Goal: Communication & Community: Share content

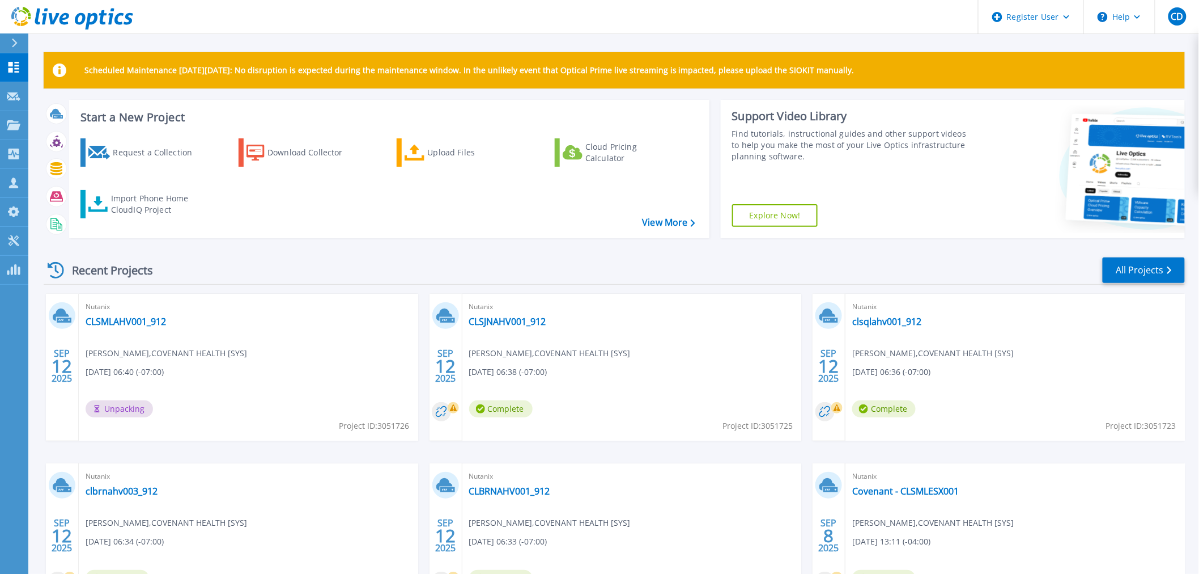
click at [361, 261] on div "Recent Projects All Projects" at bounding box center [615, 270] width 1142 height 28
click at [294, 264] on div "Recent Projects All Projects" at bounding box center [615, 270] width 1142 height 28
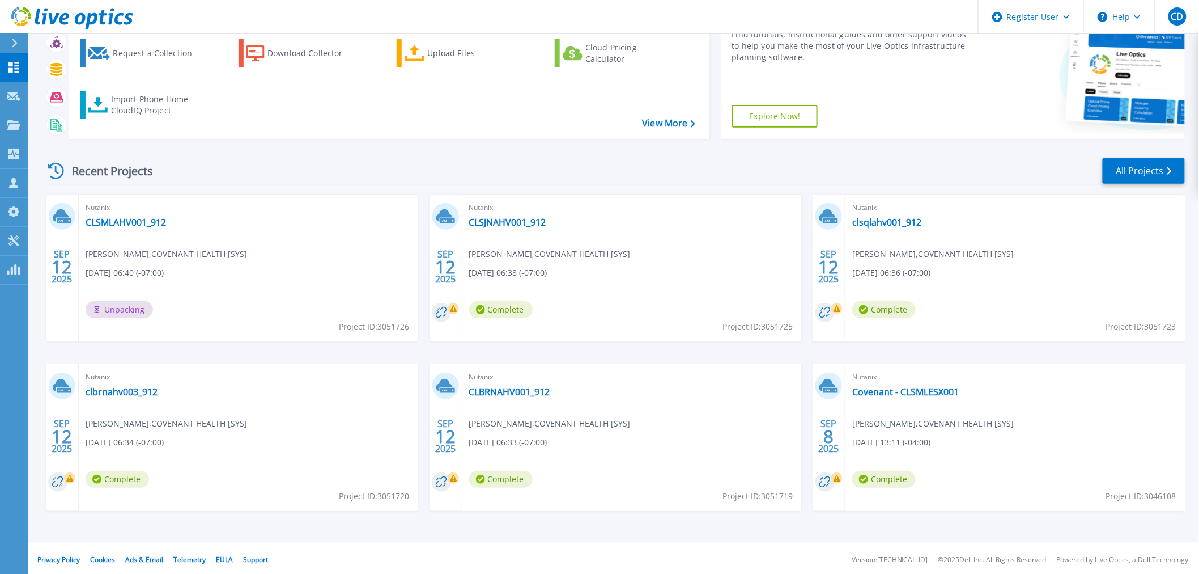
scroll to position [102, 0]
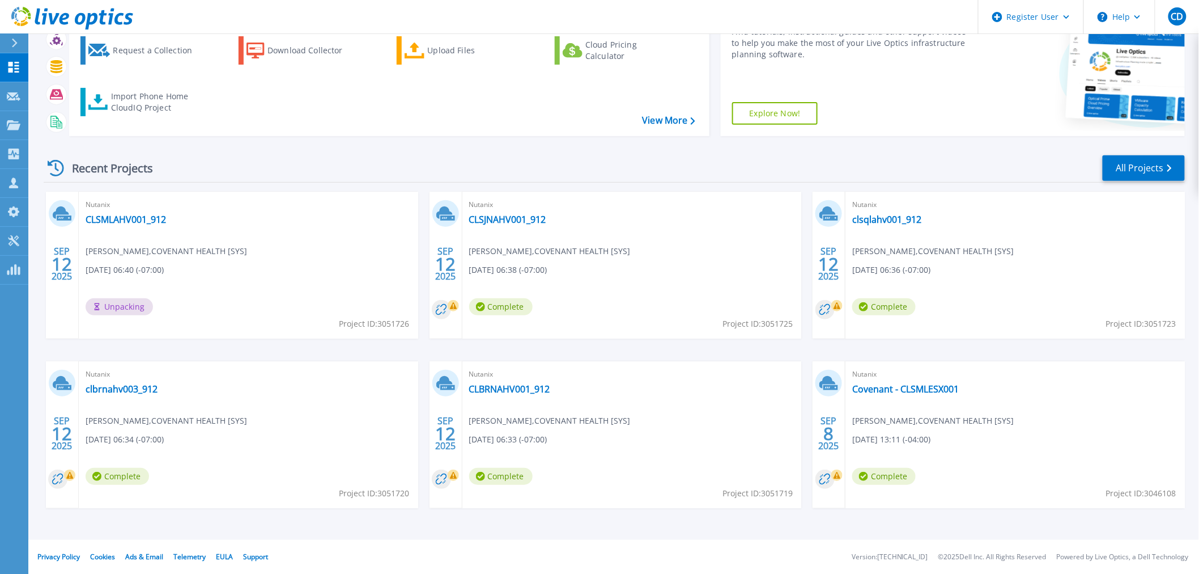
click at [287, 177] on div "Recent Projects All Projects" at bounding box center [615, 168] width 1142 height 28
click at [421, 176] on div "Recent Projects All Projects" at bounding box center [615, 168] width 1142 height 28
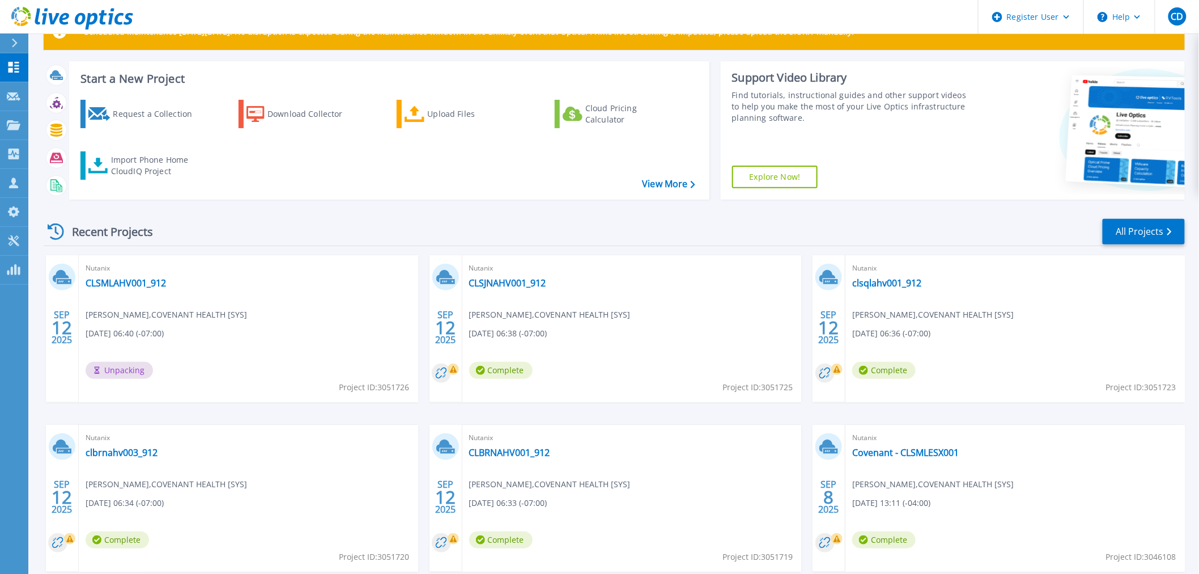
click at [71, 228] on div "Recent Projects" at bounding box center [106, 232] width 125 height 28
click at [38, 228] on div "Scheduled Maintenance on Monday 22nd September: No disruption is expected durin…" at bounding box center [613, 282] width 1171 height 642
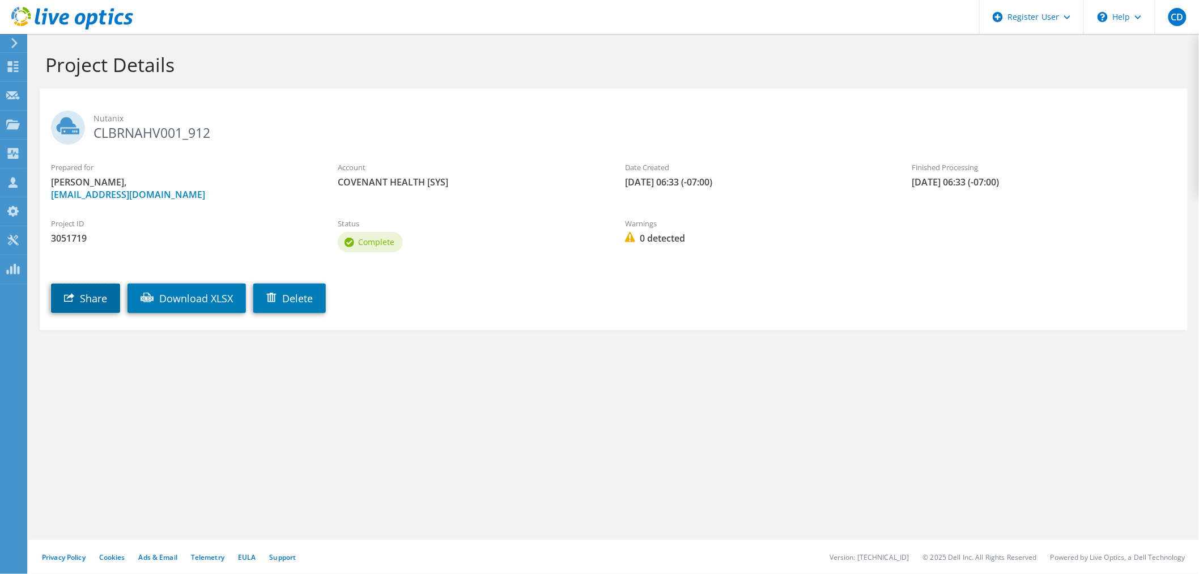
drag, startPoint x: 74, startPoint y: 302, endPoint x: 86, endPoint y: 296, distance: 12.4
click at [74, 302] on link "Share" at bounding box center [85, 297] width 69 height 29
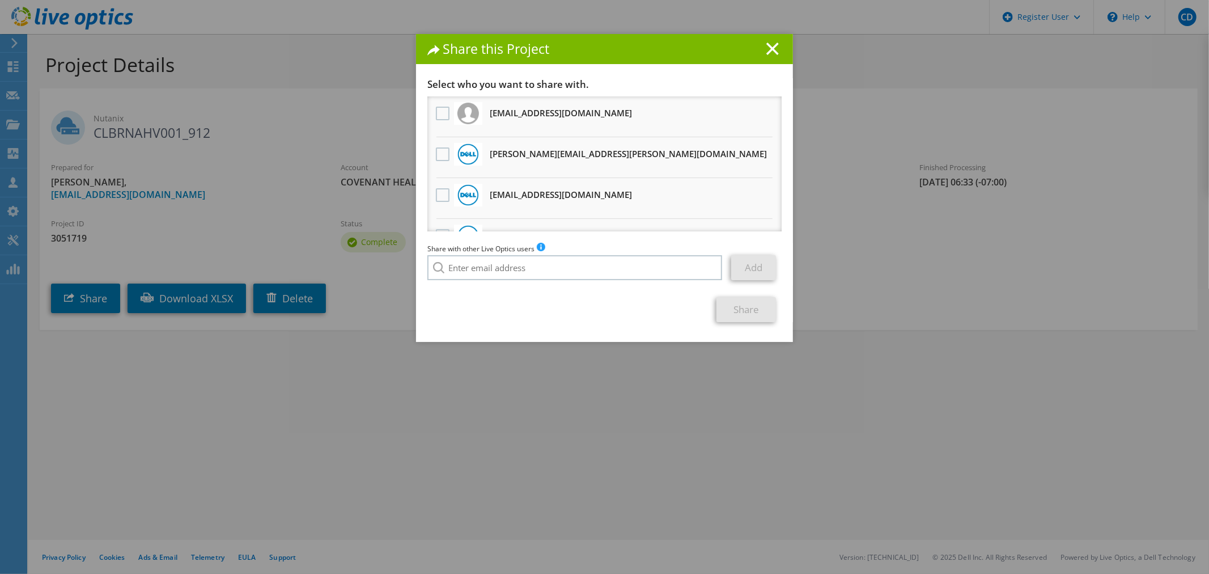
click at [512, 154] on h3 "[PERSON_NAME][EMAIL_ADDRESS][PERSON_NAME][DOMAIN_NAME] Will receive an anonymou…" at bounding box center [628, 154] width 277 height 18
click at [438, 152] on label at bounding box center [444, 154] width 16 height 14
click at [0, 0] on input "checkbox" at bounding box center [0, 0] width 0 height 0
click at [734, 308] on link "Share" at bounding box center [747, 309] width 60 height 25
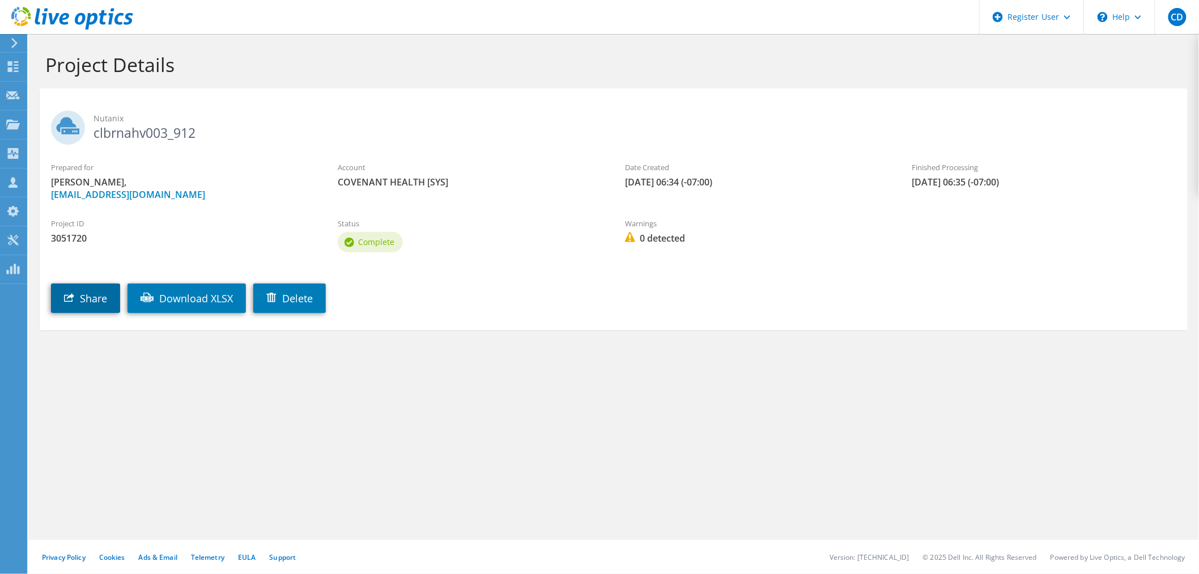
click at [65, 304] on link "Share" at bounding box center [85, 297] width 69 height 29
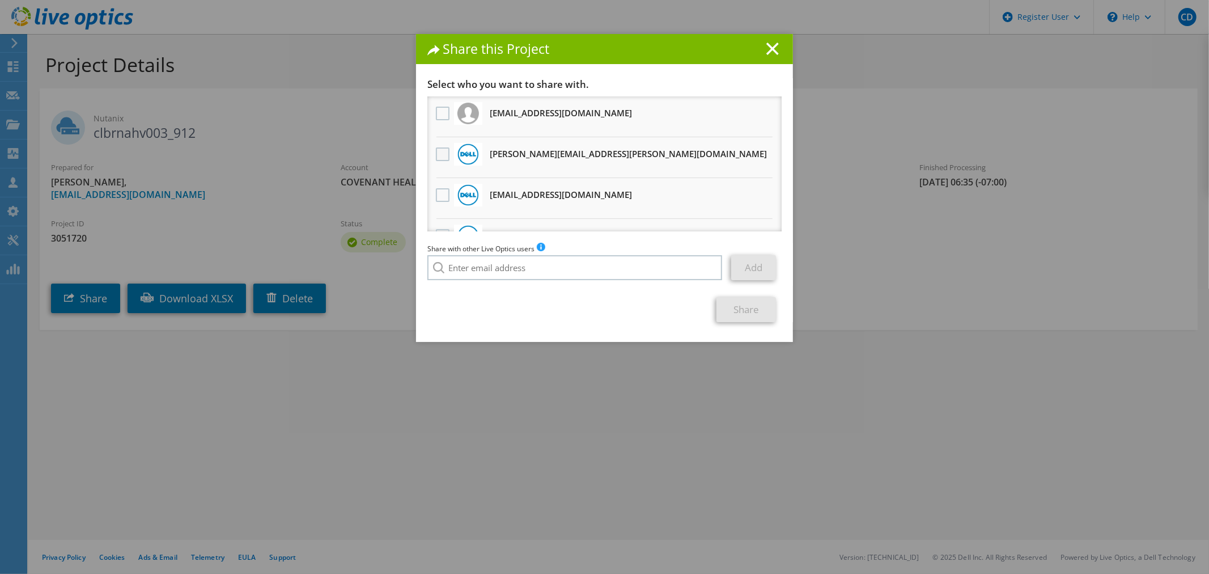
click at [436, 152] on label at bounding box center [444, 154] width 16 height 14
click at [0, 0] on input "checkbox" at bounding box center [0, 0] width 0 height 0
click at [729, 313] on link "Share" at bounding box center [747, 309] width 60 height 25
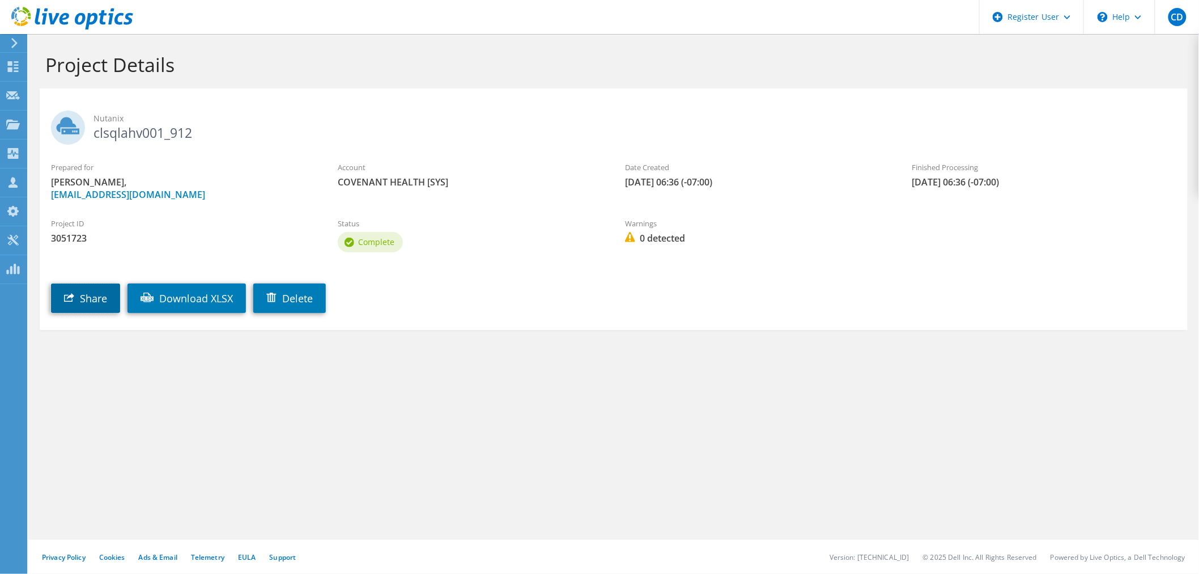
click at [87, 293] on link "Share" at bounding box center [85, 297] width 69 height 29
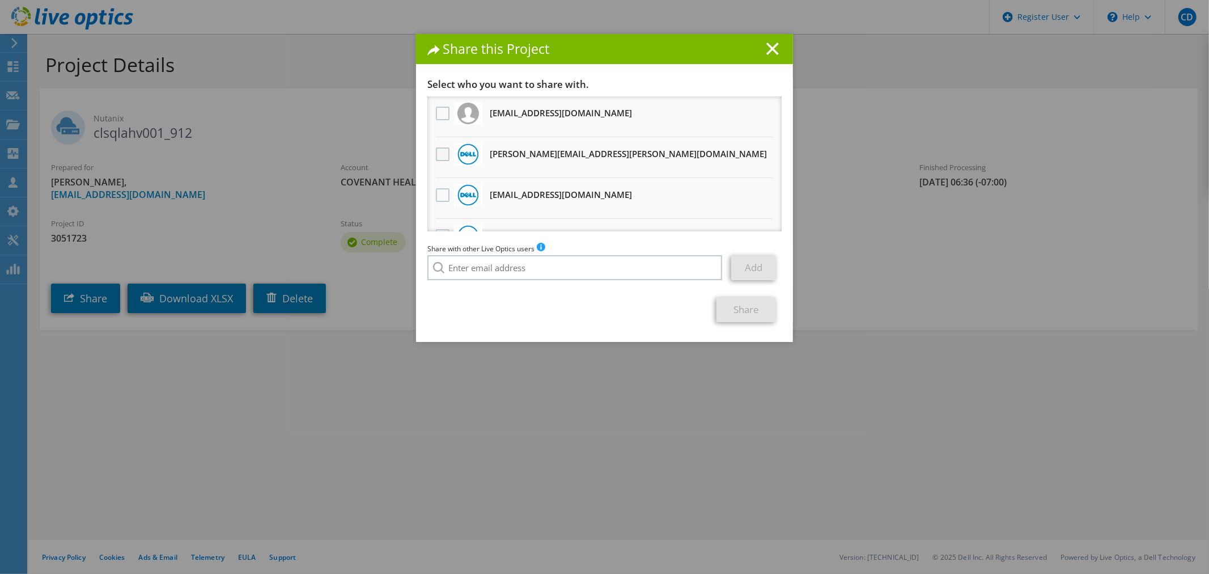
click at [436, 155] on label at bounding box center [444, 154] width 16 height 14
click at [0, 0] on input "checkbox" at bounding box center [0, 0] width 0 height 0
click at [738, 308] on link "Share" at bounding box center [747, 309] width 60 height 25
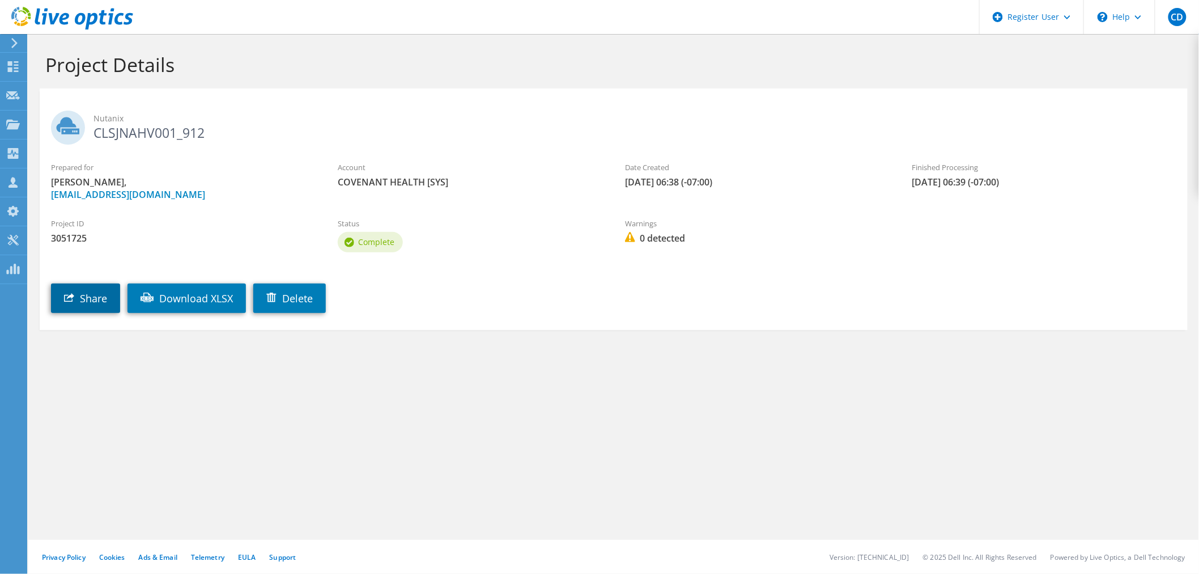
click at [94, 296] on link "Share" at bounding box center [85, 297] width 69 height 29
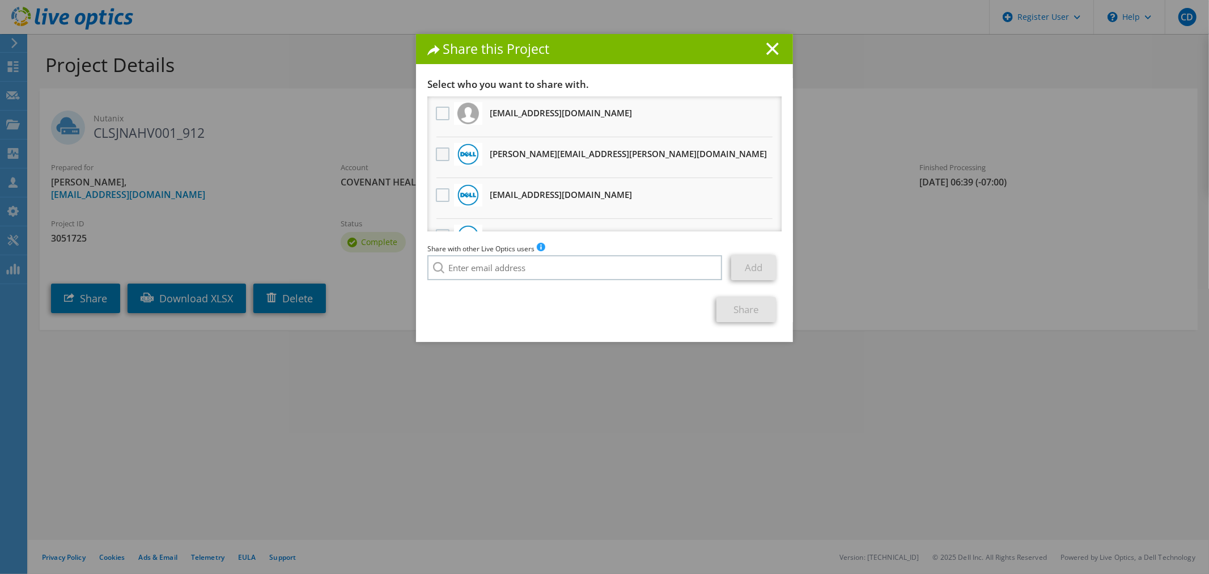
click at [443, 154] on label at bounding box center [444, 154] width 16 height 14
click at [0, 0] on input "checkbox" at bounding box center [0, 0] width 0 height 0
click at [736, 315] on link "Share" at bounding box center [747, 309] width 60 height 25
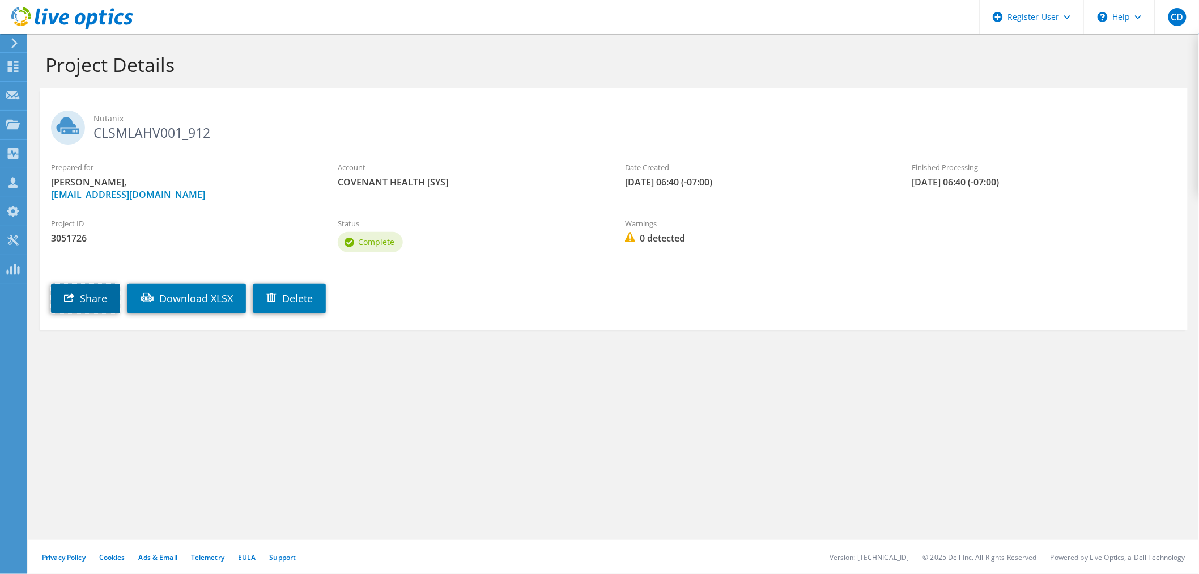
drag, startPoint x: 86, startPoint y: 303, endPoint x: 91, endPoint y: 309, distance: 8.4
click at [86, 303] on link "Share" at bounding box center [85, 297] width 69 height 29
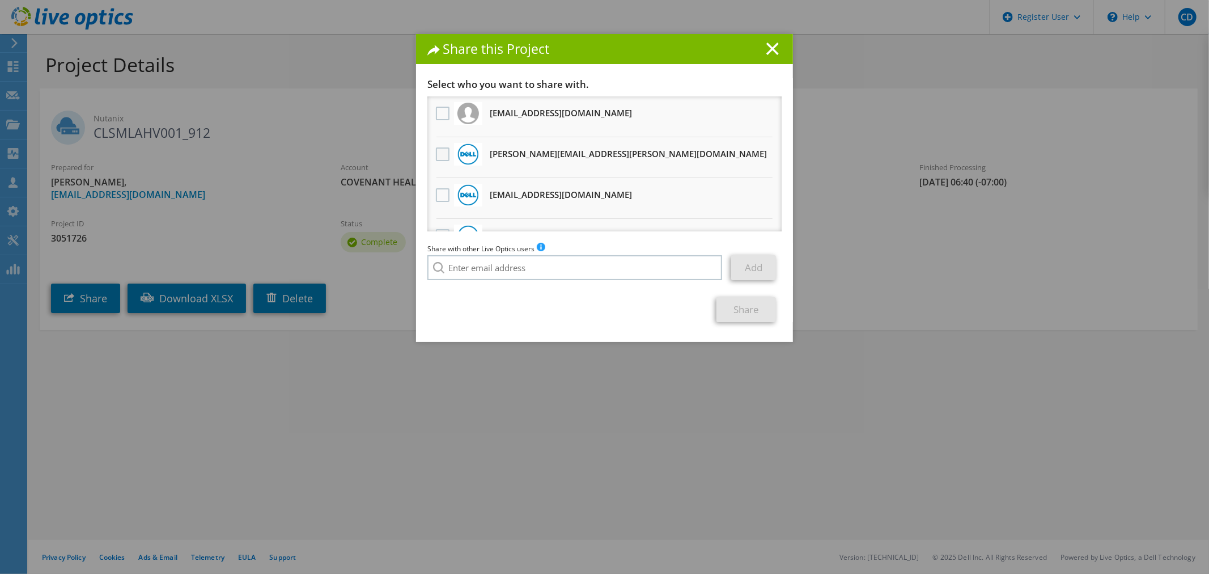
click at [437, 154] on label at bounding box center [444, 154] width 16 height 14
click at [0, 0] on input "checkbox" at bounding box center [0, 0] width 0 height 0
click at [730, 308] on link "Share" at bounding box center [747, 309] width 60 height 25
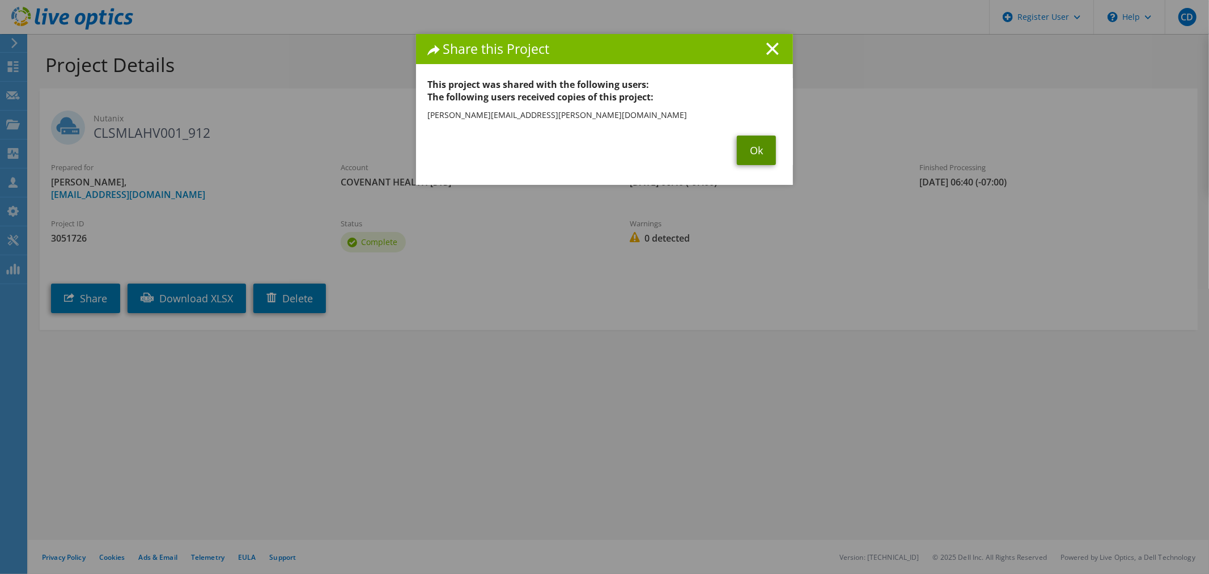
click at [744, 152] on link "Ok" at bounding box center [756, 149] width 39 height 29
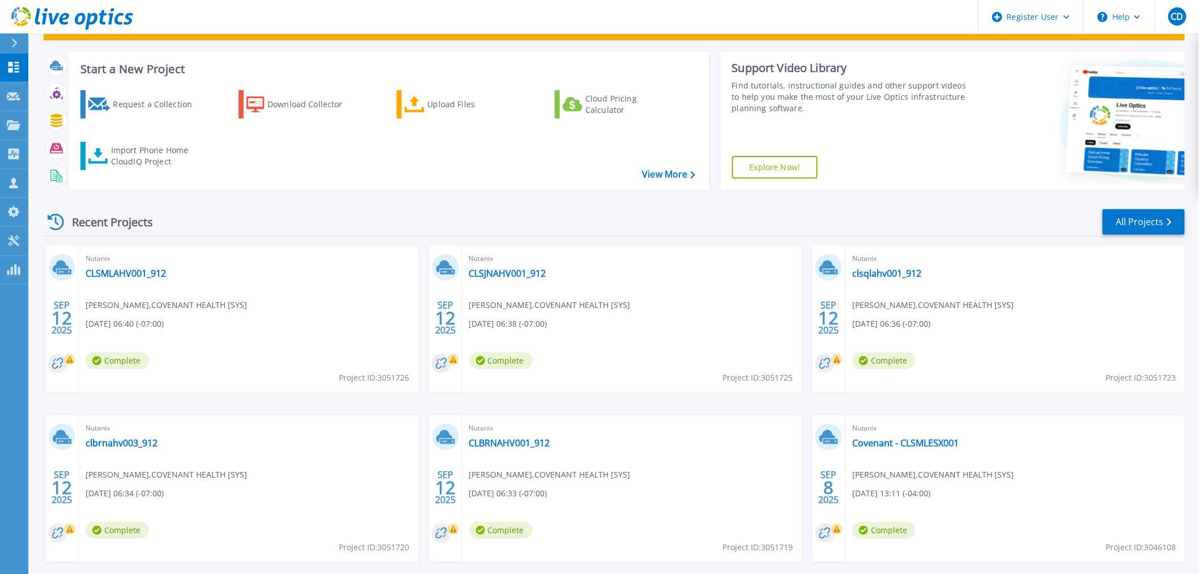
scroll to position [63, 0]
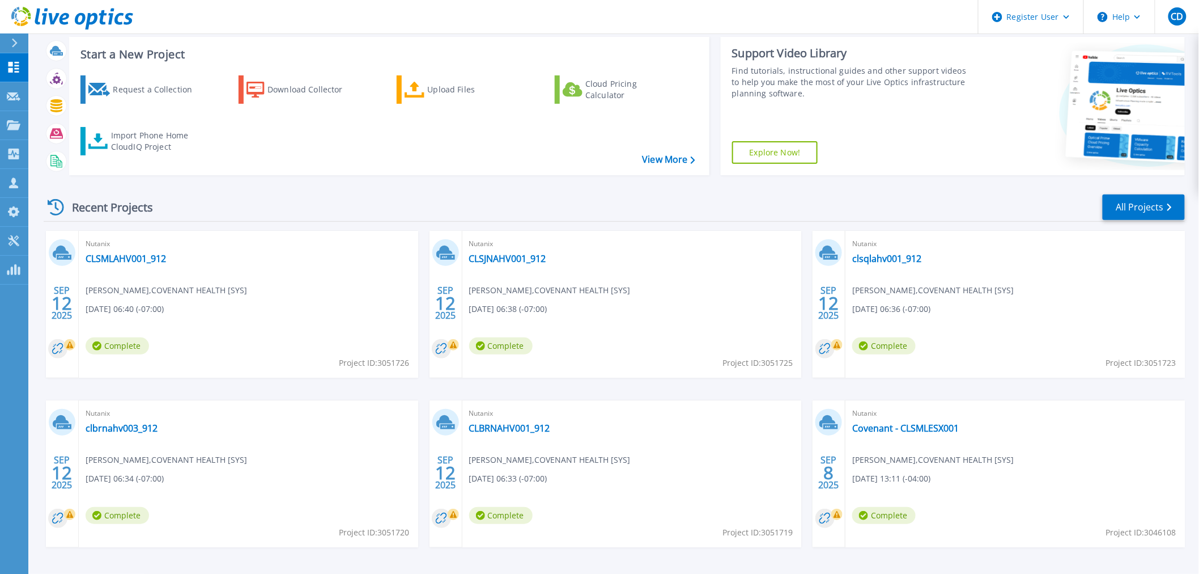
click at [202, 265] on div "Nutanix CLSMLAHV001_912 Gunasekar Vellian , COVENANT HEALTH [SYS] 09/12/2025, 0…" at bounding box center [249, 304] width 340 height 147
click at [180, 264] on div "Nutanix CLSMLAHV001_912 Gunasekar Vellian , COVENANT HEALTH [SYS] 09/12/2025, 0…" at bounding box center [249, 304] width 340 height 147
drag, startPoint x: 170, startPoint y: 258, endPoint x: 87, endPoint y: 258, distance: 83.3
click at [87, 258] on div "Nutanix CLSMLAHV001_912 Gunasekar Vellian , COVENANT HEALTH [SYS] 09/12/2025, 0…" at bounding box center [249, 304] width 340 height 147
copy link "CLSMLAHV001_912"
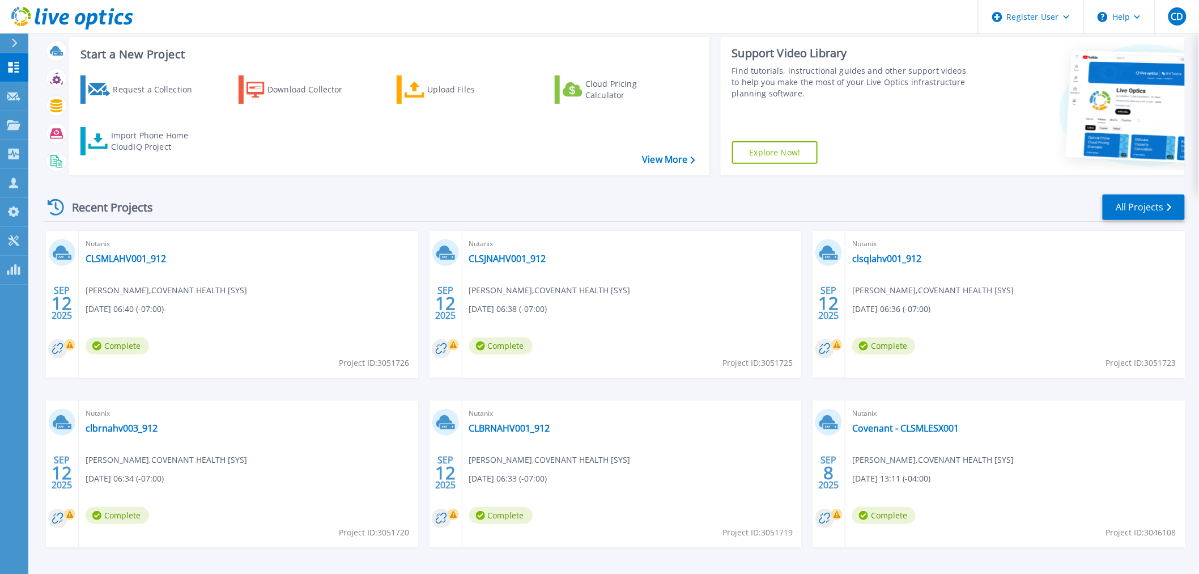
click at [808, 200] on div "Recent Projects All Projects" at bounding box center [615, 207] width 1142 height 28
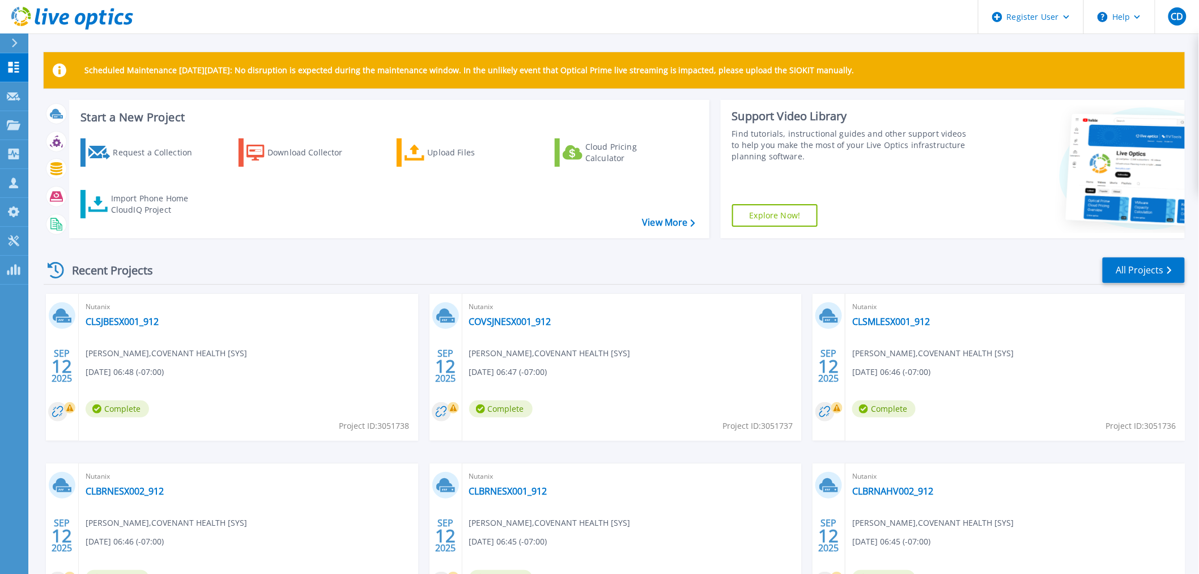
click at [489, 250] on div "Recent Projects All Projects [DATE] Nutanix CLSJBESX001_912 [PERSON_NAME] , COV…" at bounding box center [615, 444] width 1142 height 395
click at [470, 250] on div "Recent Projects All Projects [DATE] Nutanix CLSJBESX001_912 [PERSON_NAME] , COV…" at bounding box center [615, 444] width 1142 height 395
click at [1123, 268] on link "All Projects" at bounding box center [1144, 270] width 82 height 26
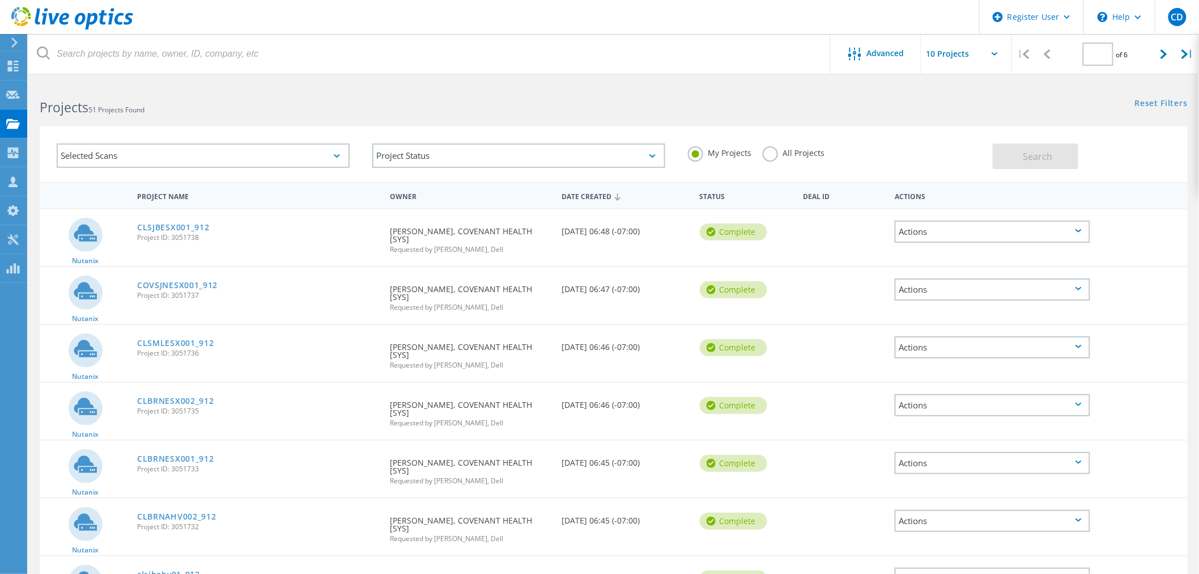
type input "1"
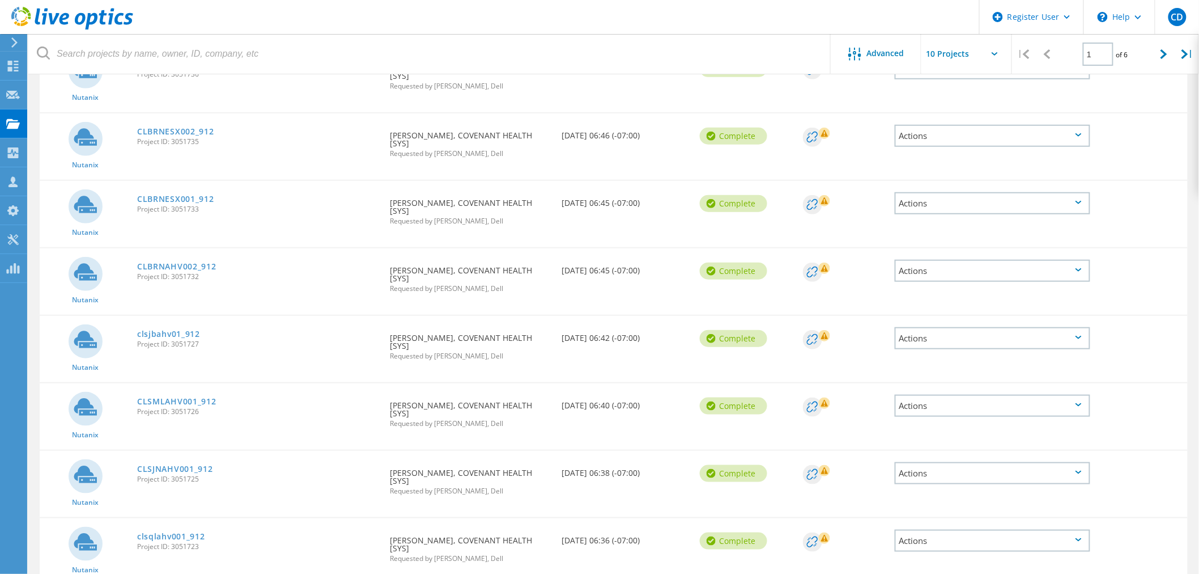
scroll to position [222, 0]
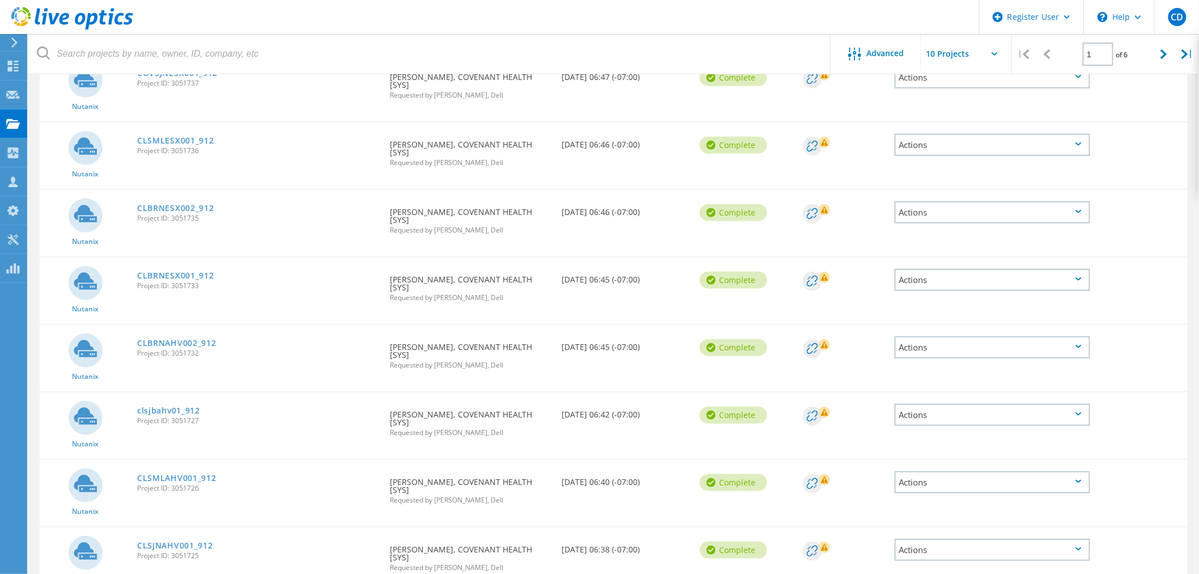
click at [993, 415] on div "Actions" at bounding box center [993, 415] width 196 height 22
click at [986, 418] on div "Share" at bounding box center [992, 424] width 193 height 18
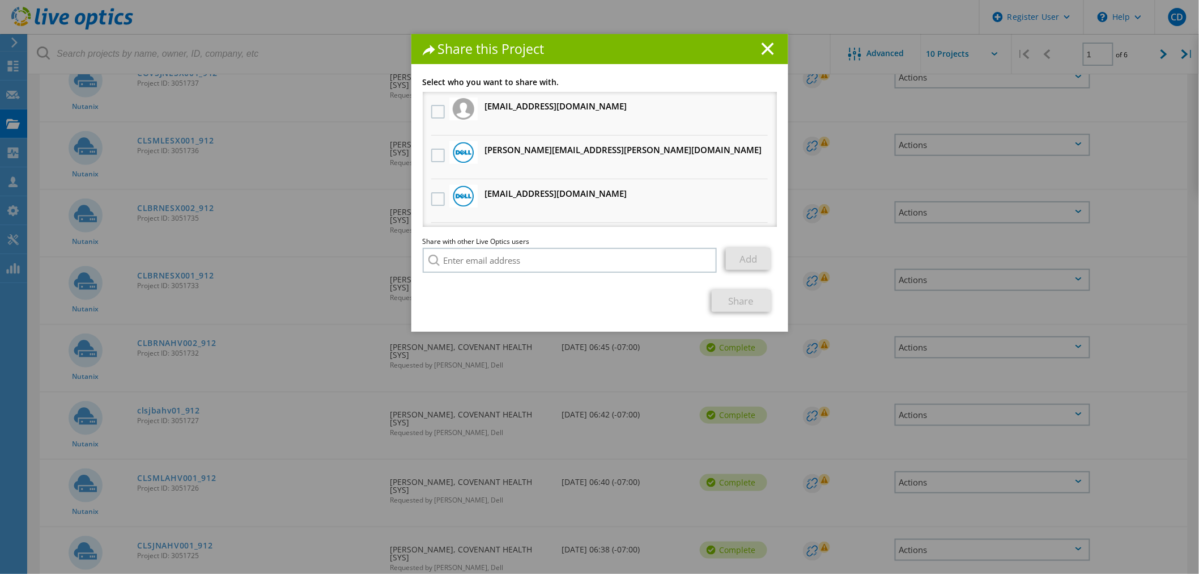
click at [755, 43] on h1 "Share this Project" at bounding box center [600, 49] width 354 height 13
click at [775, 63] on div "Share this Project" at bounding box center [600, 49] width 377 height 30
click at [768, 54] on line at bounding box center [767, 48] width 11 height 11
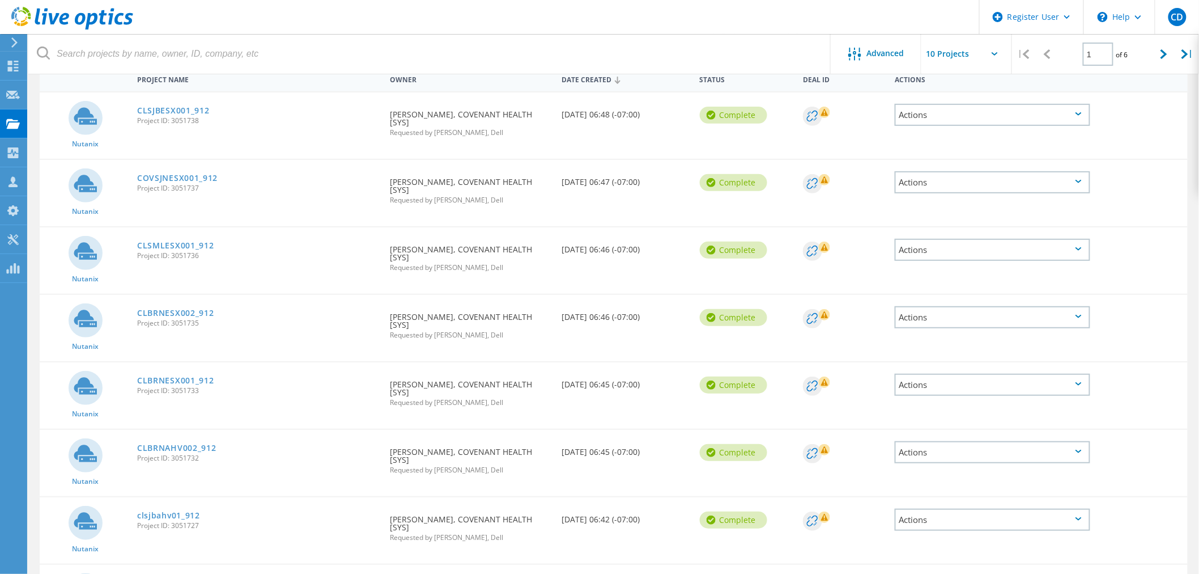
scroll to position [95, 0]
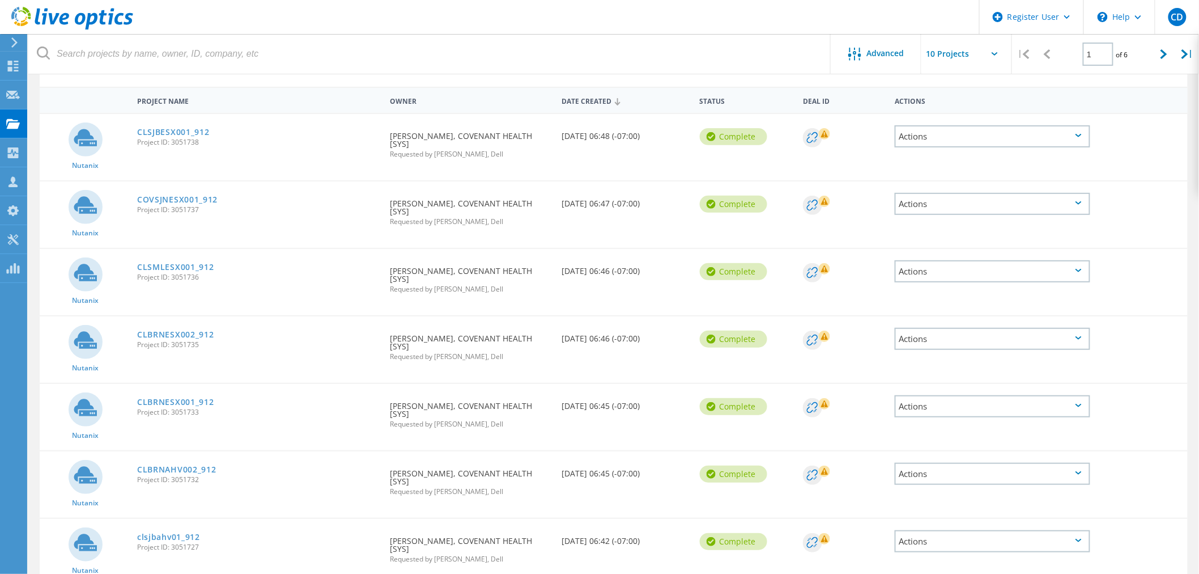
click at [941, 541] on div "Actions" at bounding box center [993, 541] width 196 height 22
click at [949, 541] on div "Share" at bounding box center [992, 550] width 193 height 18
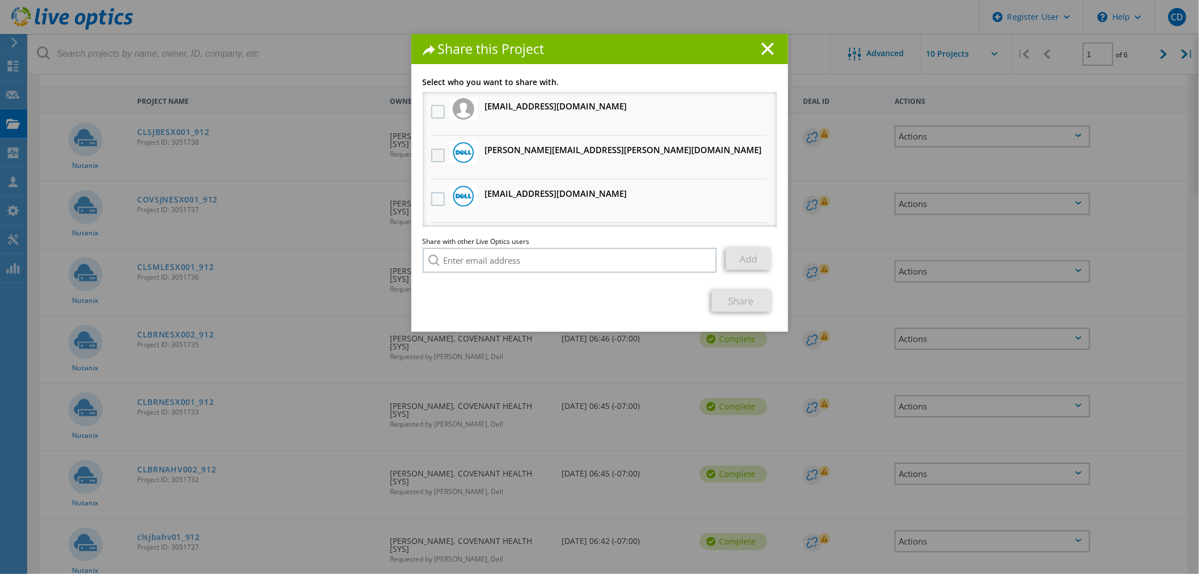
click at [431, 150] on label at bounding box center [439, 156] width 16 height 14
click at [0, 0] on input "checkbox" at bounding box center [0, 0] width 0 height 0
click at [729, 298] on link "Share" at bounding box center [742, 301] width 60 height 22
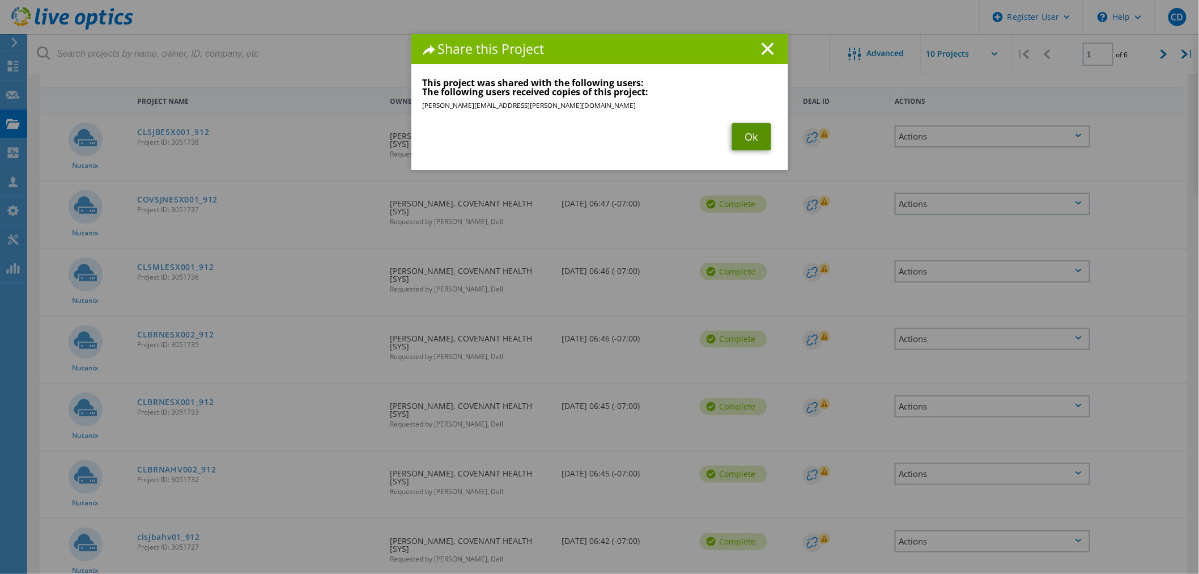
click at [749, 133] on link "Ok" at bounding box center [751, 136] width 39 height 27
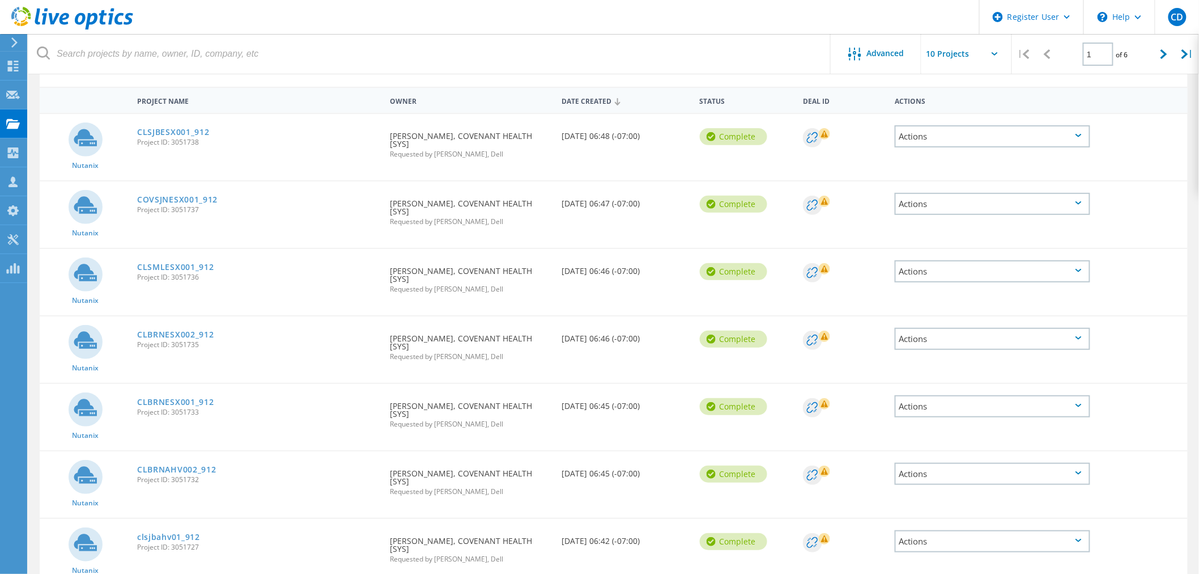
click at [951, 464] on div "Actions" at bounding box center [993, 474] width 196 height 22
click at [940, 477] on div "Share" at bounding box center [992, 483] width 193 height 18
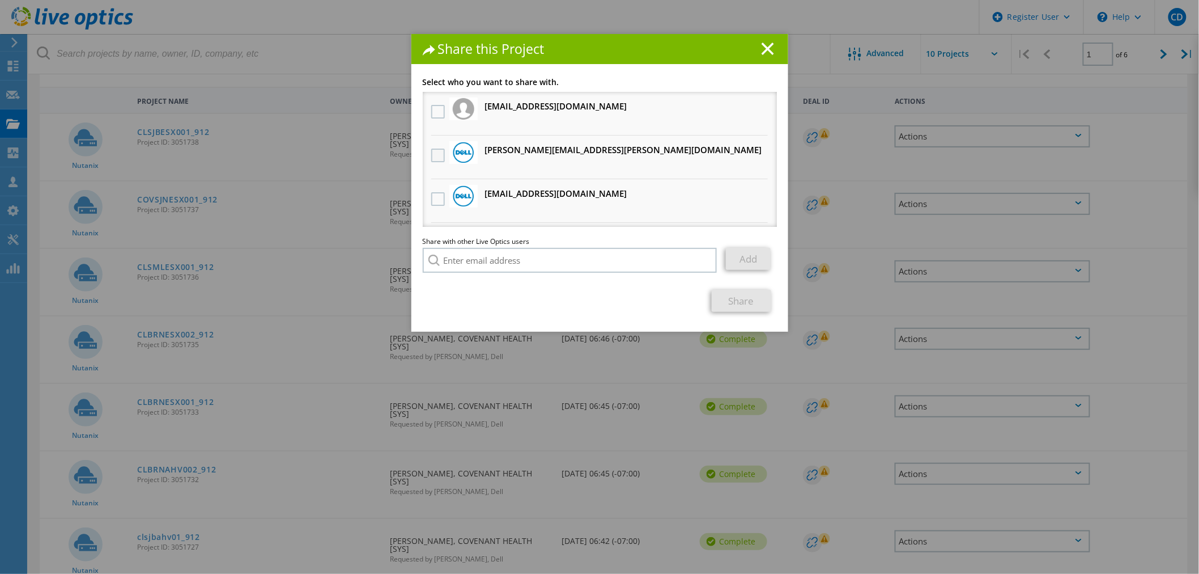
click at [431, 156] on label at bounding box center [439, 156] width 16 height 14
click at [0, 0] on input "checkbox" at bounding box center [0, 0] width 0 height 0
click at [737, 299] on link "Share" at bounding box center [742, 301] width 60 height 22
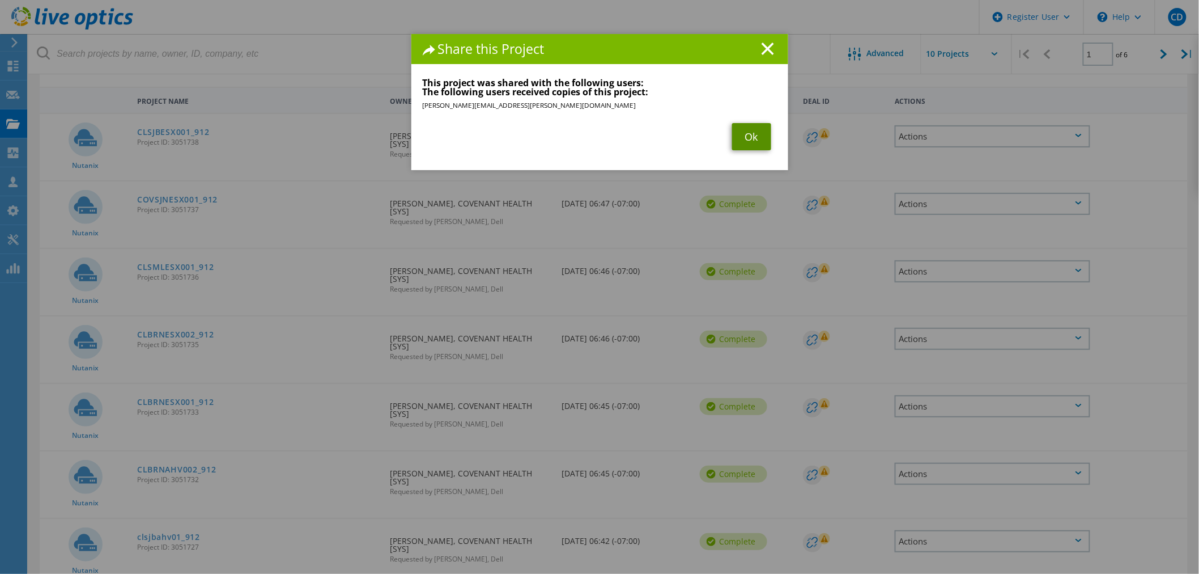
click at [751, 137] on link "Ok" at bounding box center [751, 136] width 39 height 27
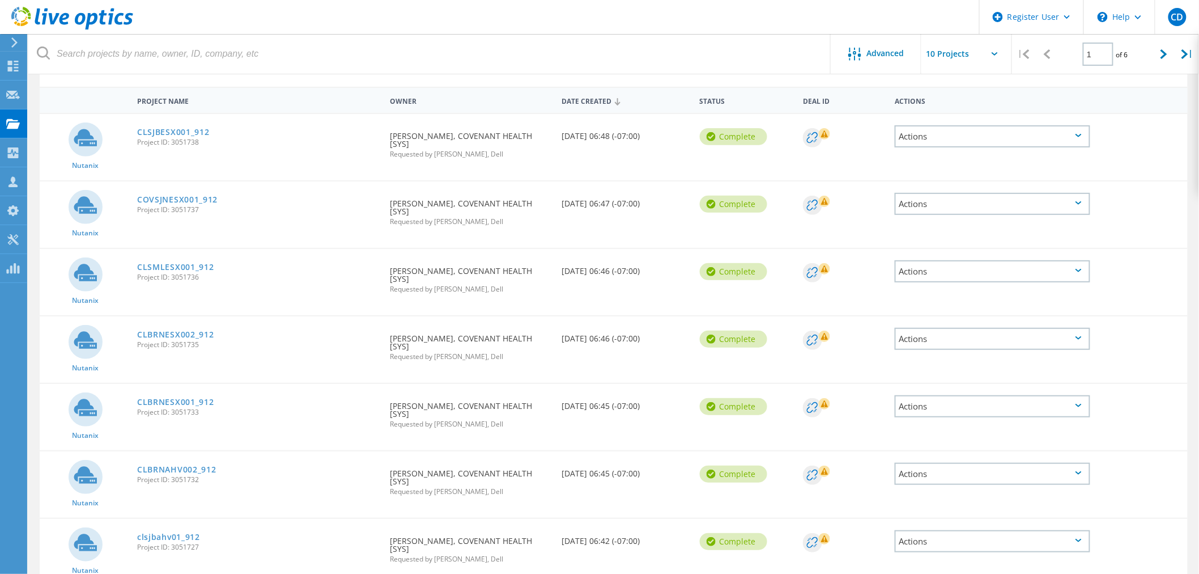
click at [1014, 400] on div "Actions" at bounding box center [993, 406] width 196 height 22
click at [989, 409] on div "Share" at bounding box center [992, 415] width 193 height 18
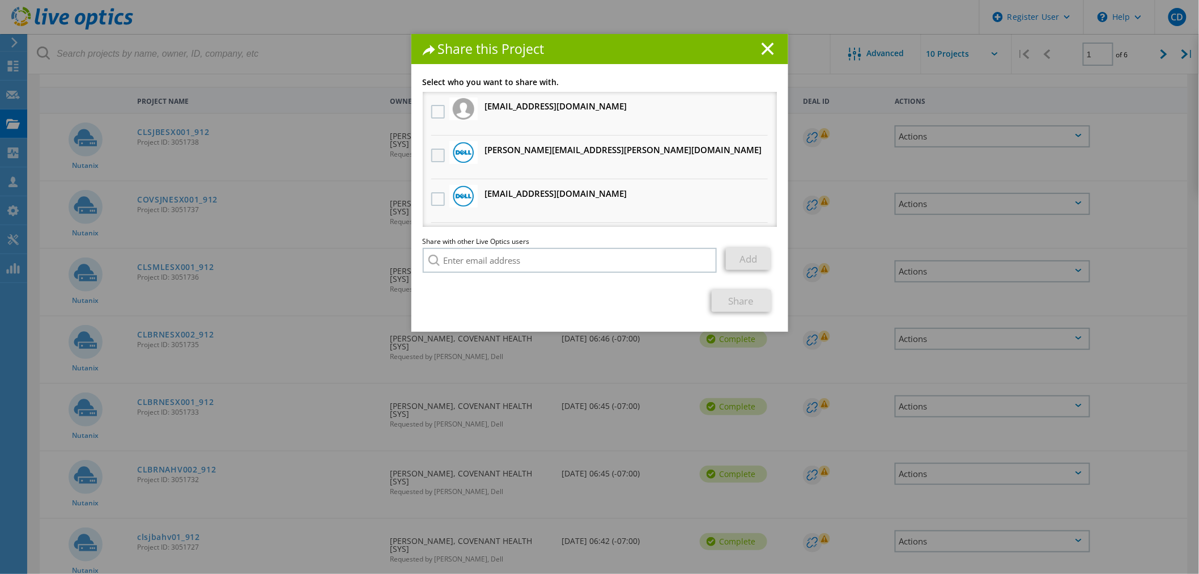
click at [438, 159] on label at bounding box center [439, 156] width 16 height 14
click at [0, 0] on input "checkbox" at bounding box center [0, 0] width 0 height 0
click at [730, 296] on link "Share" at bounding box center [742, 301] width 60 height 22
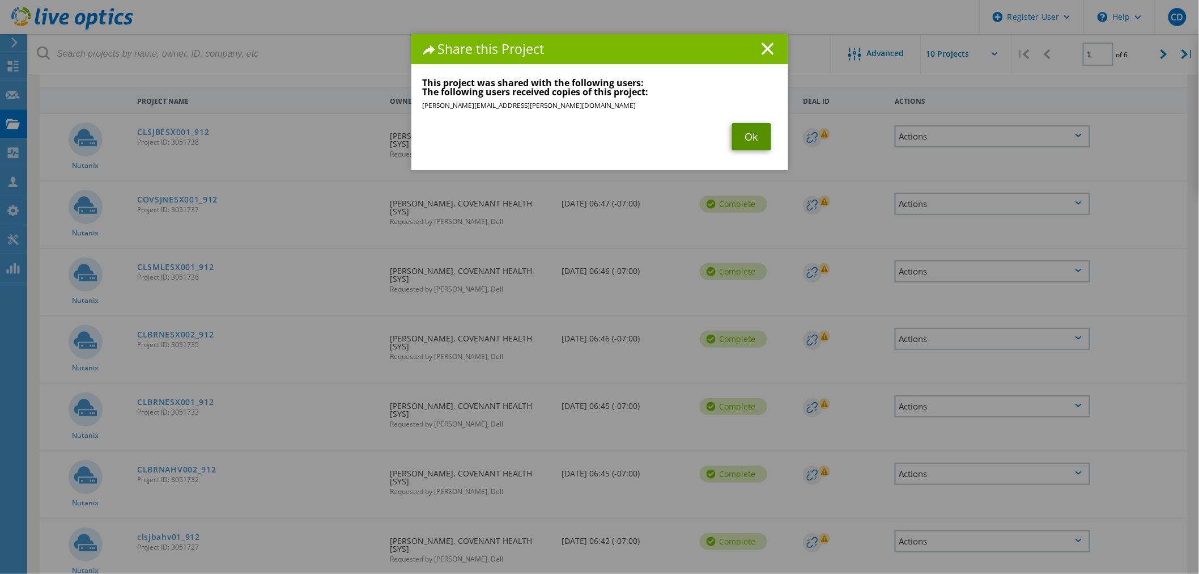
click at [754, 136] on link "Ok" at bounding box center [751, 136] width 39 height 27
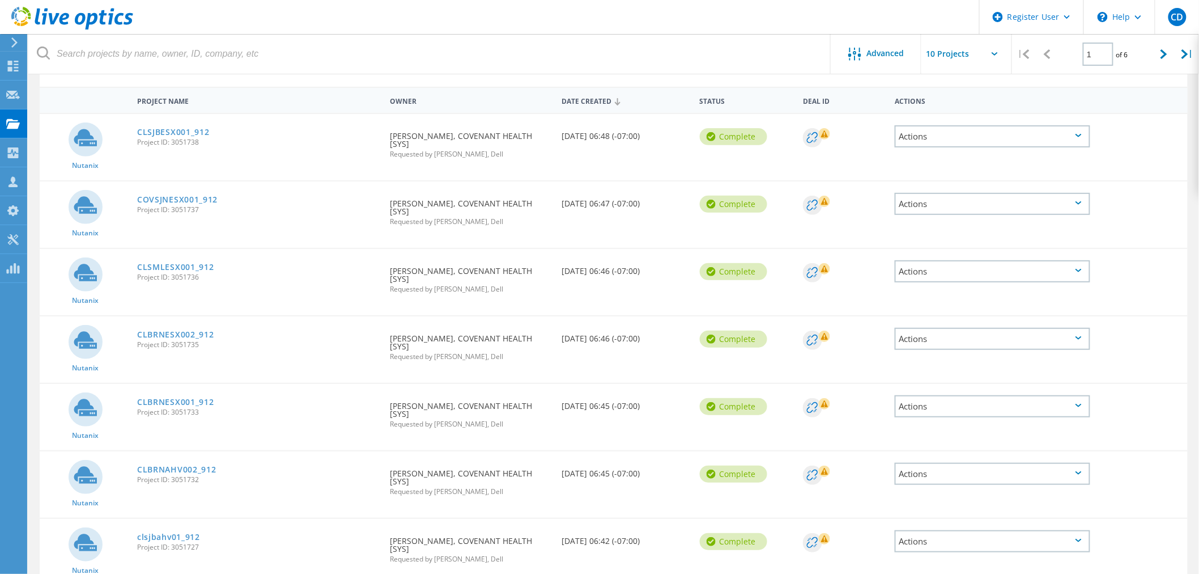
click at [1011, 329] on div "Actions" at bounding box center [993, 339] width 196 height 22
click at [969, 348] on div "Share" at bounding box center [992, 348] width 193 height 18
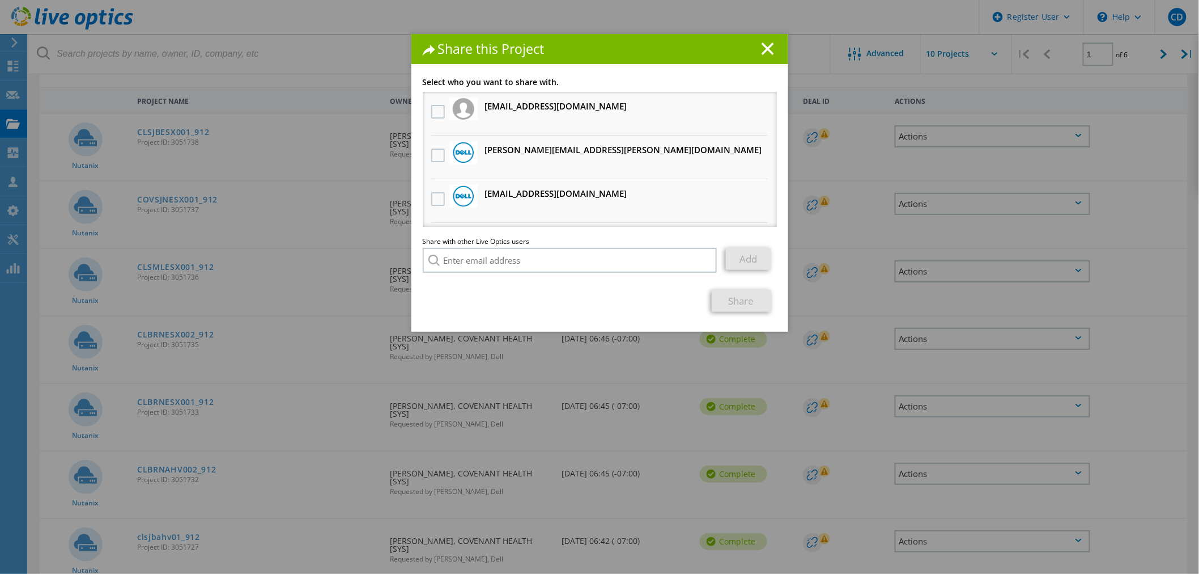
click at [423, 158] on li "Thomas.Whipple@dell.com Will receive an anonymous copy" at bounding box center [600, 157] width 354 height 44
click at [438, 150] on label at bounding box center [439, 156] width 16 height 14
click at [0, 0] on input "checkbox" at bounding box center [0, 0] width 0 height 0
click at [721, 302] on link "Share" at bounding box center [742, 301] width 60 height 22
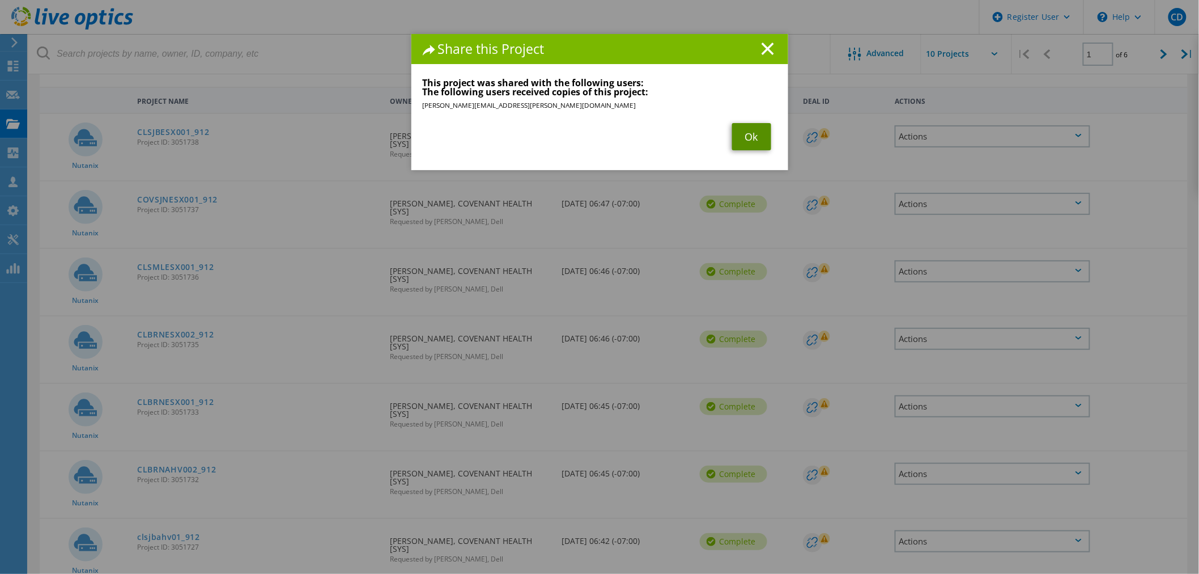
click at [743, 140] on link "Ok" at bounding box center [751, 136] width 39 height 27
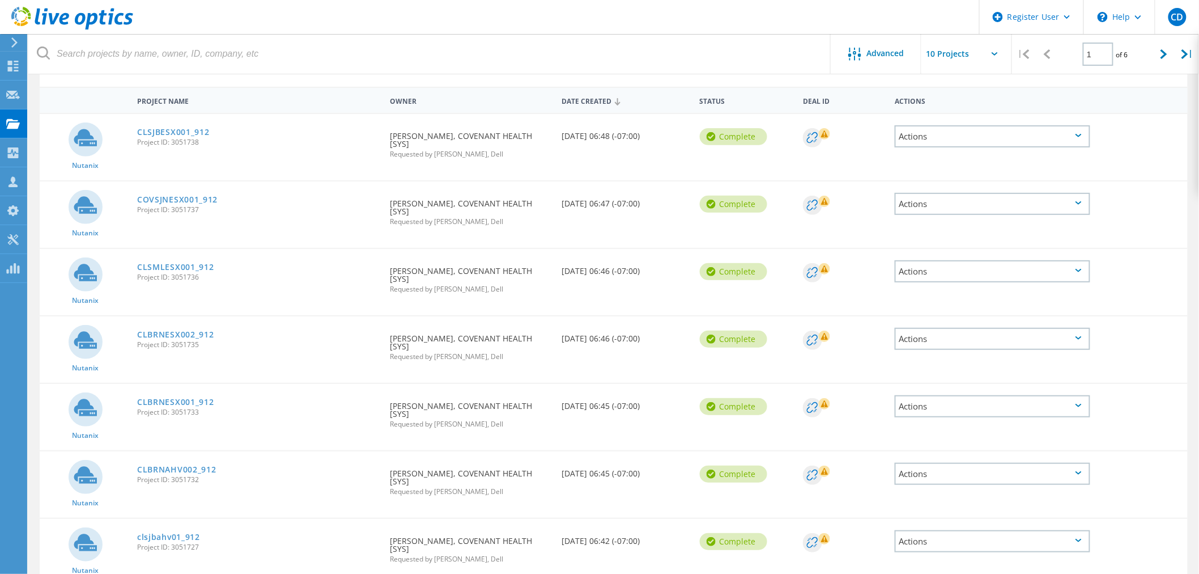
click at [927, 273] on div "Actions" at bounding box center [993, 271] width 196 height 22
click at [923, 278] on div "Share" at bounding box center [992, 281] width 193 height 18
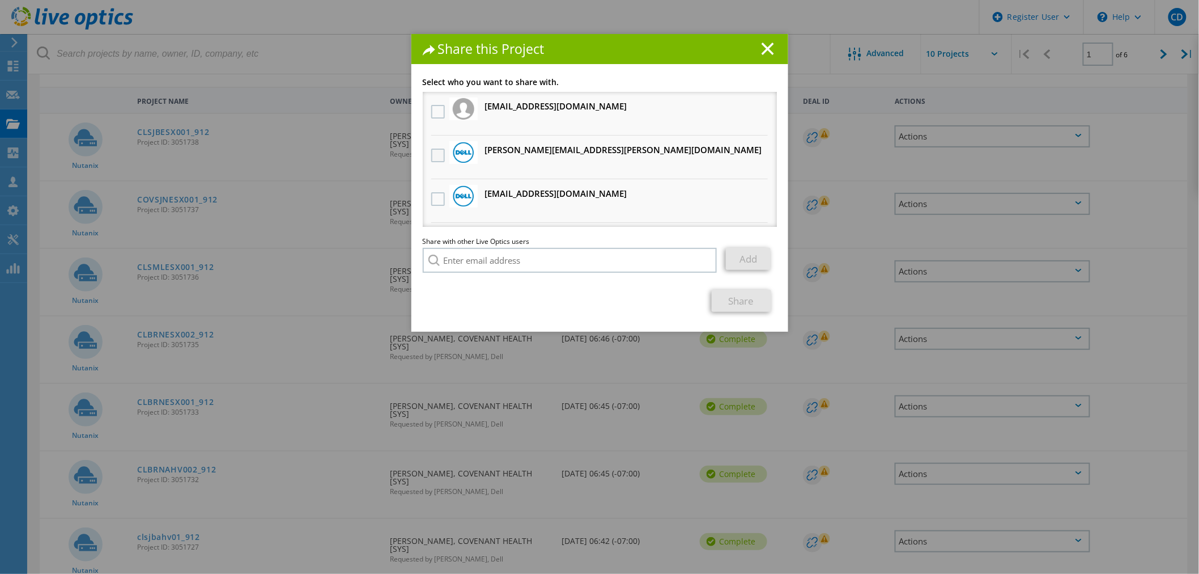
click at [432, 152] on label at bounding box center [439, 156] width 16 height 14
click at [0, 0] on input "checkbox" at bounding box center [0, 0] width 0 height 0
click at [720, 297] on link "Share" at bounding box center [742, 301] width 60 height 22
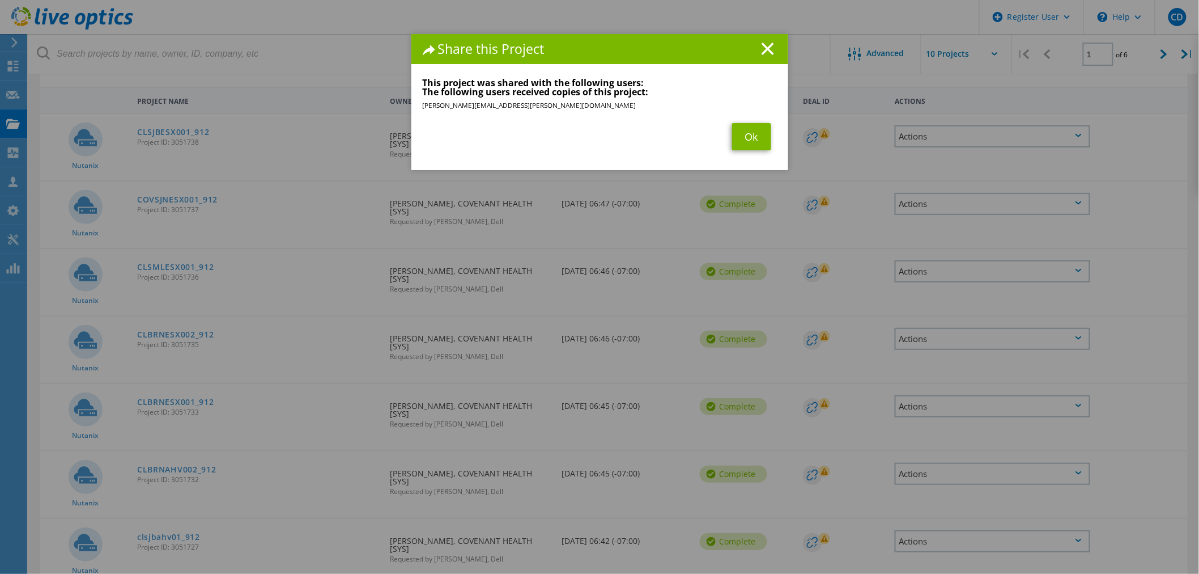
click at [751, 153] on div "Link other users to this project Changes can be overwritten by users with acces…" at bounding box center [600, 124] width 377 height 92
click at [755, 138] on link "Ok" at bounding box center [751, 136] width 39 height 27
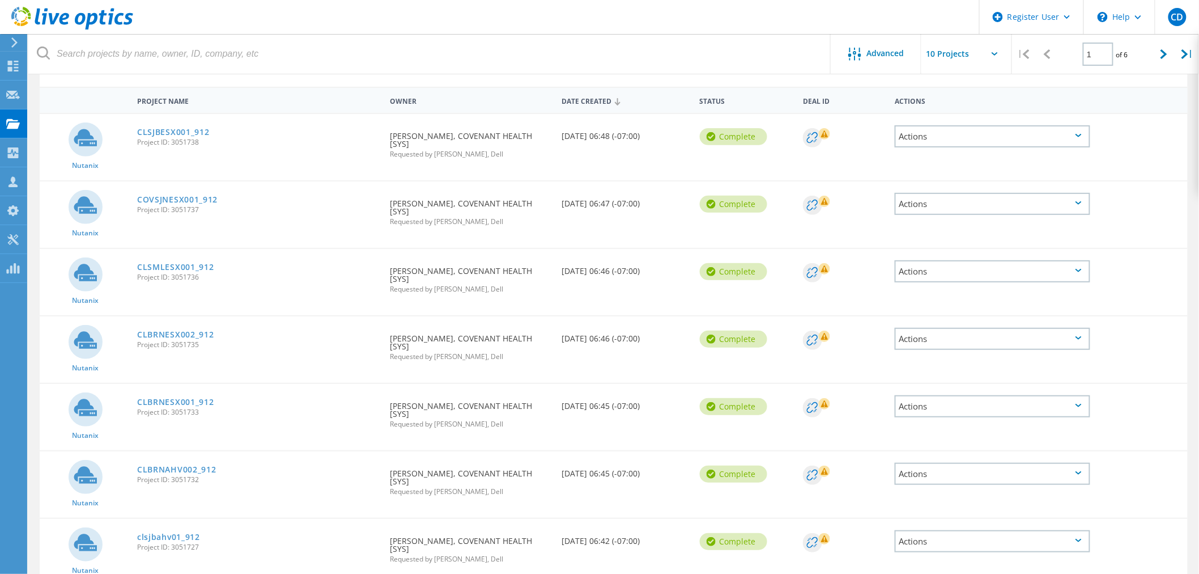
click at [939, 200] on div "Actions" at bounding box center [993, 204] width 196 height 22
click at [921, 212] on div "Share" at bounding box center [992, 213] width 193 height 18
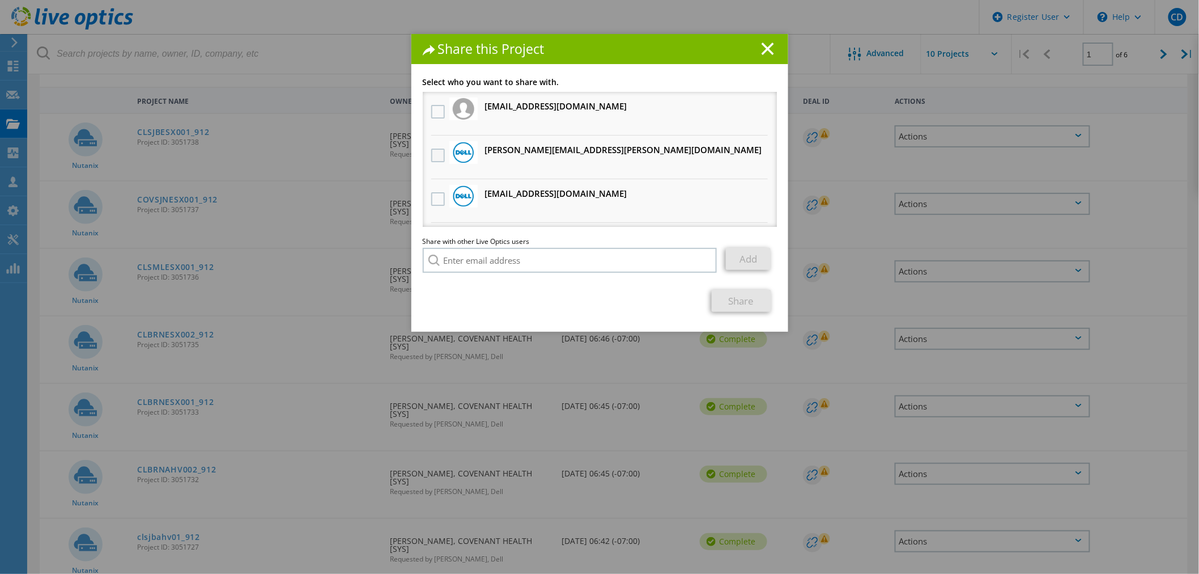
click at [435, 150] on label at bounding box center [439, 156] width 16 height 14
click at [0, 0] on input "checkbox" at bounding box center [0, 0] width 0 height 0
click at [740, 300] on link "Share" at bounding box center [742, 301] width 60 height 22
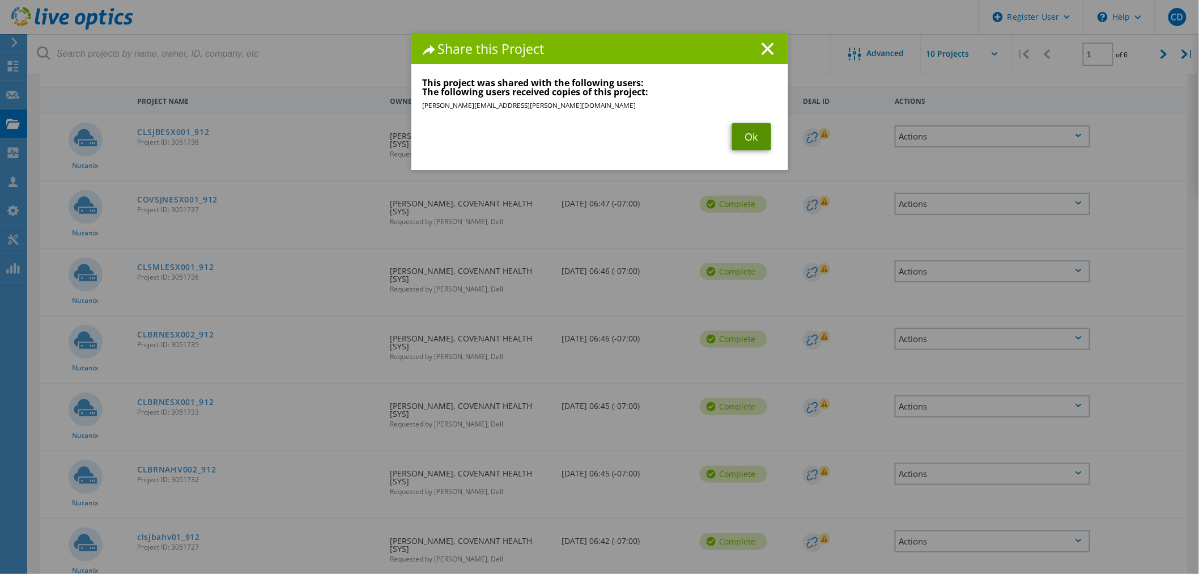
click at [747, 132] on link "Ok" at bounding box center [751, 136] width 39 height 27
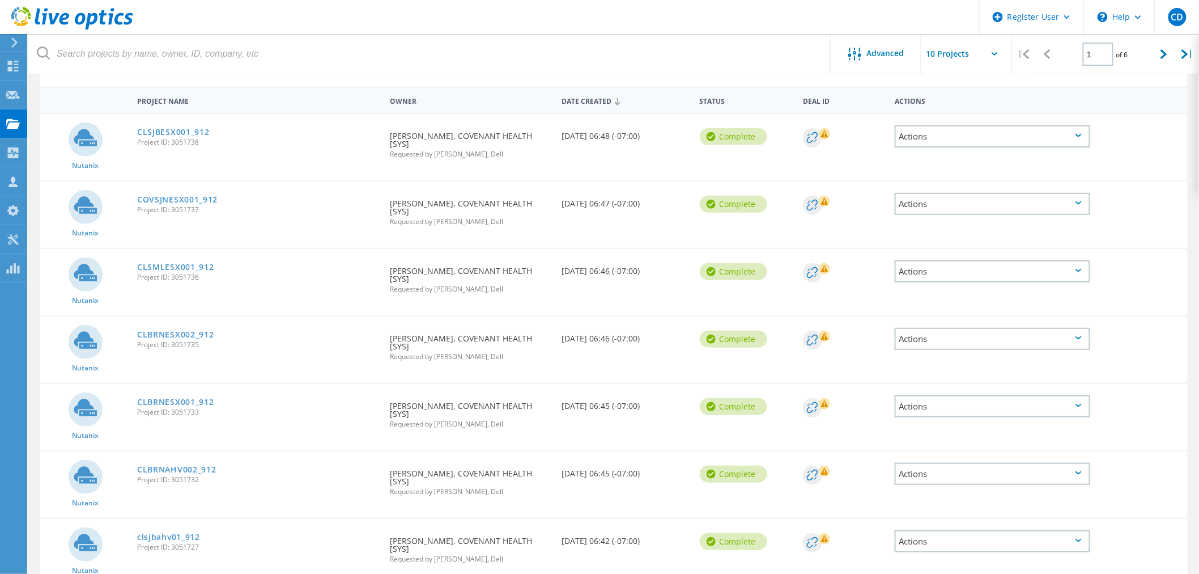
click at [936, 130] on div "Actions" at bounding box center [993, 136] width 196 height 22
click at [923, 143] on div "Share" at bounding box center [992, 146] width 193 height 18
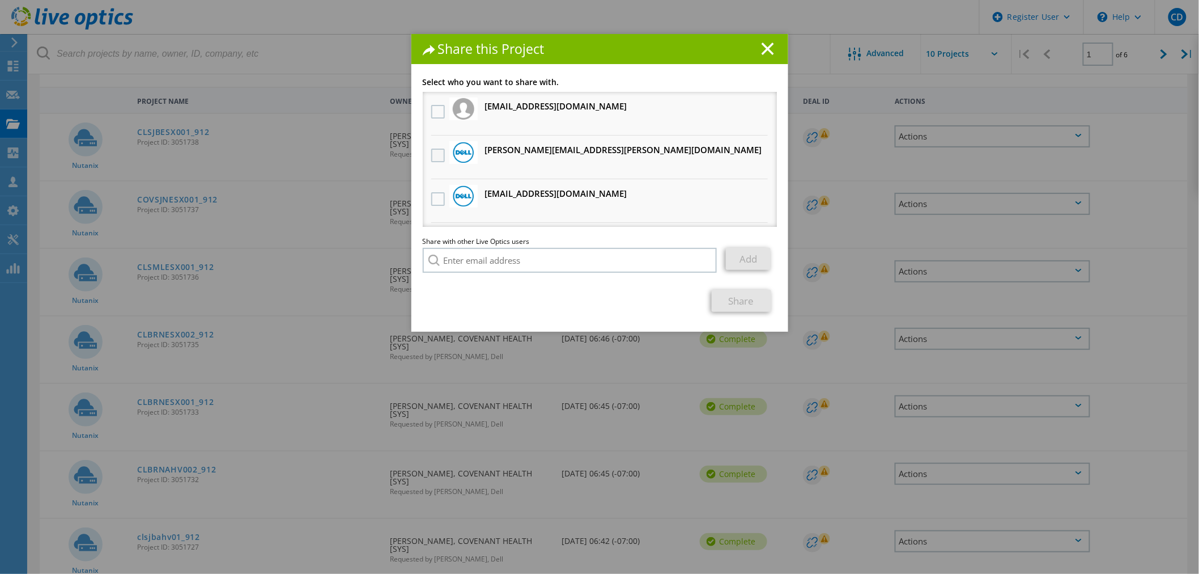
click at [434, 152] on label at bounding box center [439, 156] width 16 height 14
click at [0, 0] on input "checkbox" at bounding box center [0, 0] width 0 height 0
click at [743, 298] on link "Share" at bounding box center [742, 301] width 60 height 22
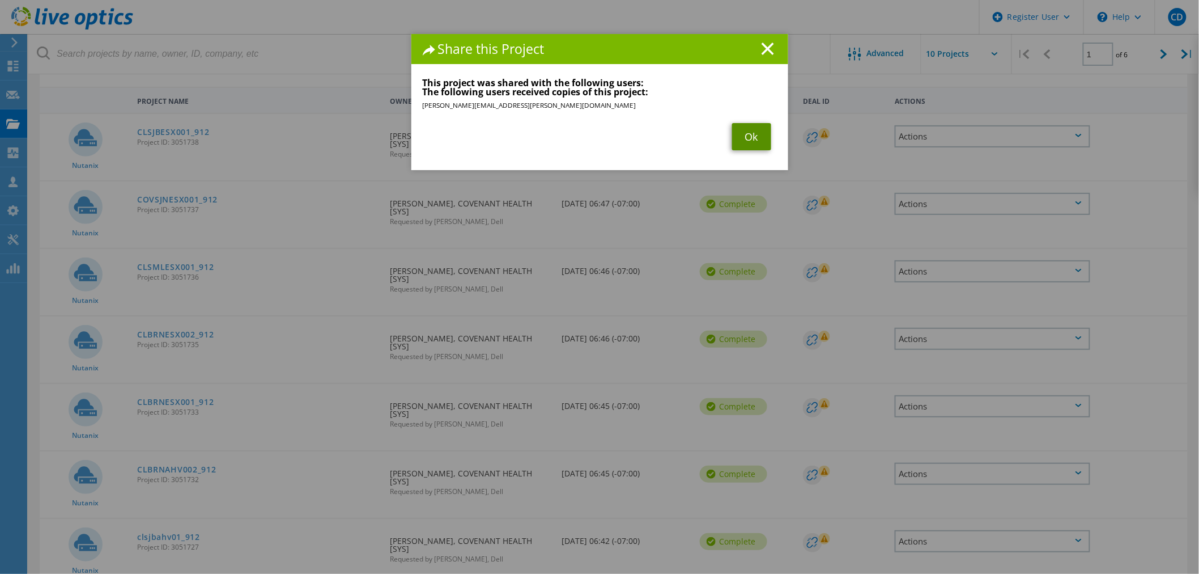
click at [734, 129] on link "Ok" at bounding box center [751, 136] width 39 height 27
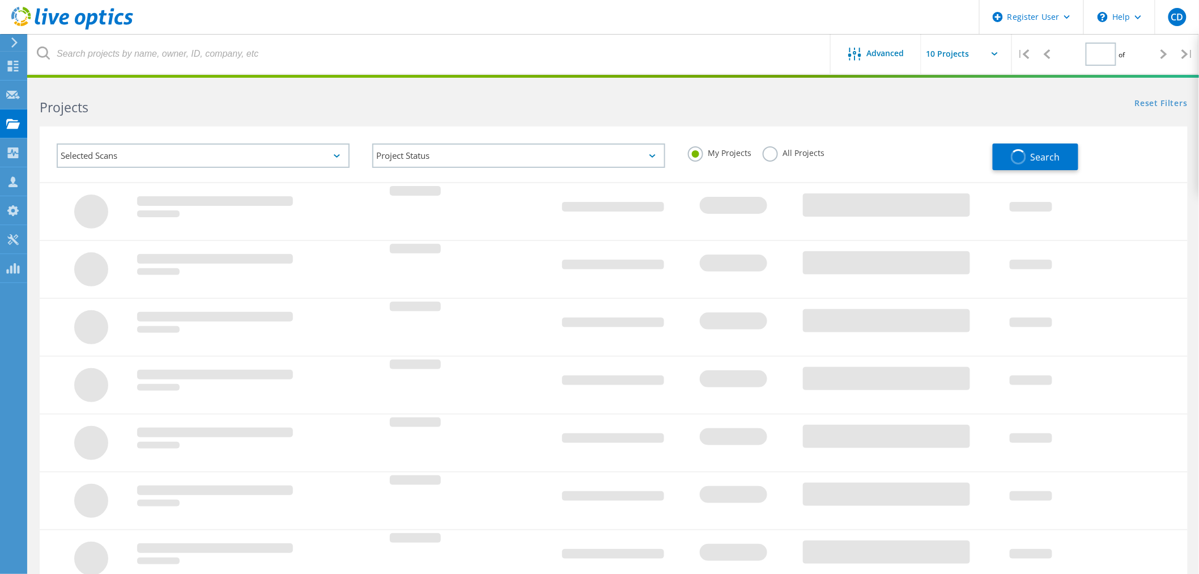
type input "1"
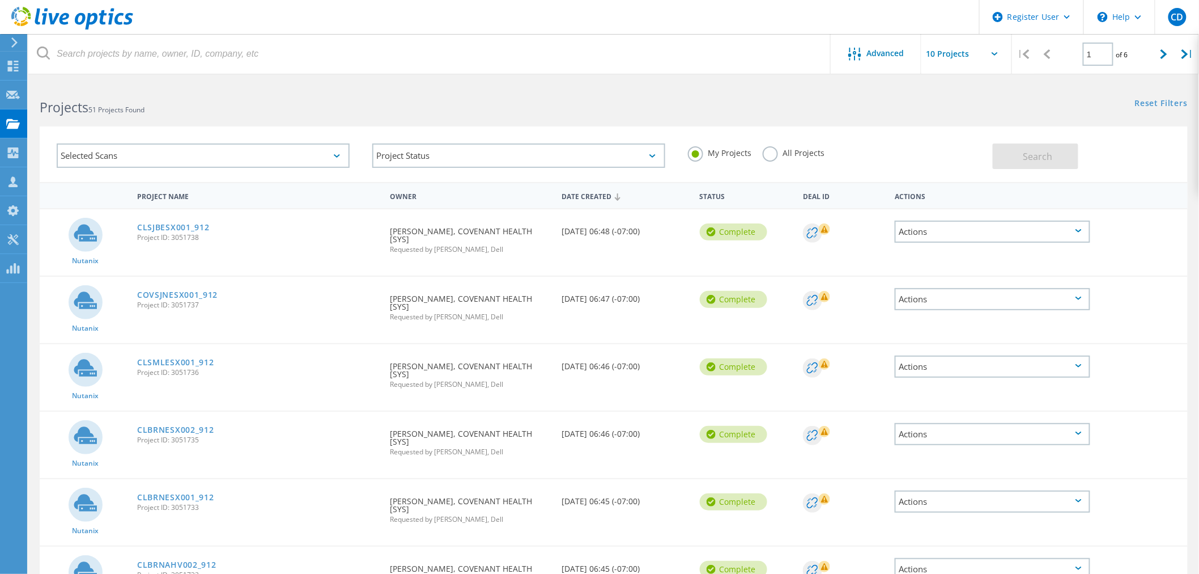
click at [183, 103] on h2 "Projects 51 Projects Found" at bounding box center [321, 107] width 563 height 19
click at [19, 44] on icon at bounding box center [14, 42] width 9 height 10
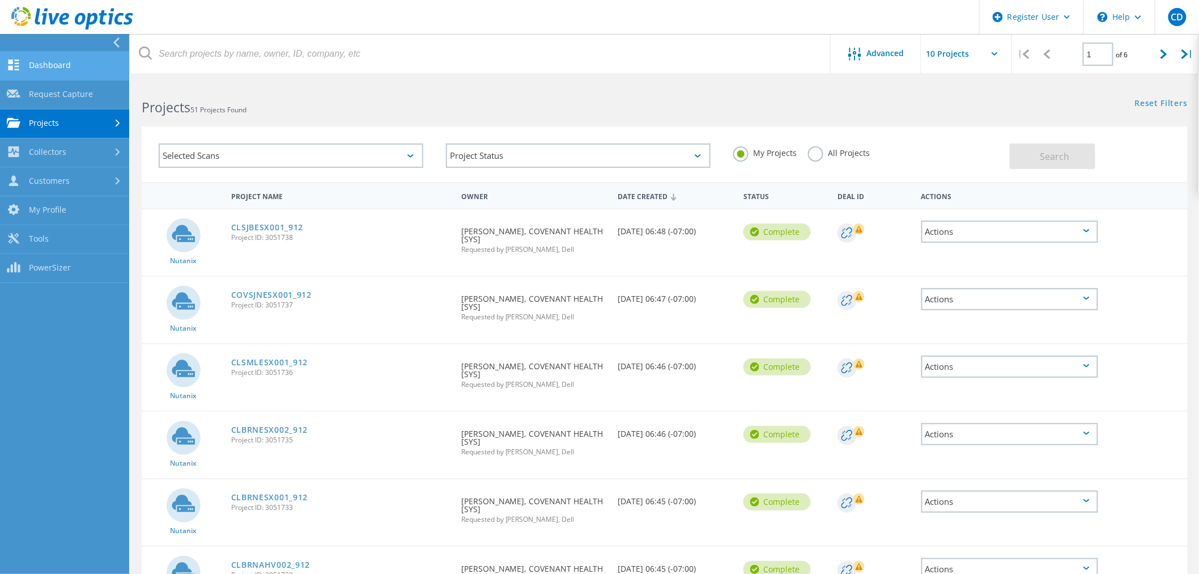
click at [48, 68] on link "Dashboard" at bounding box center [64, 66] width 129 height 29
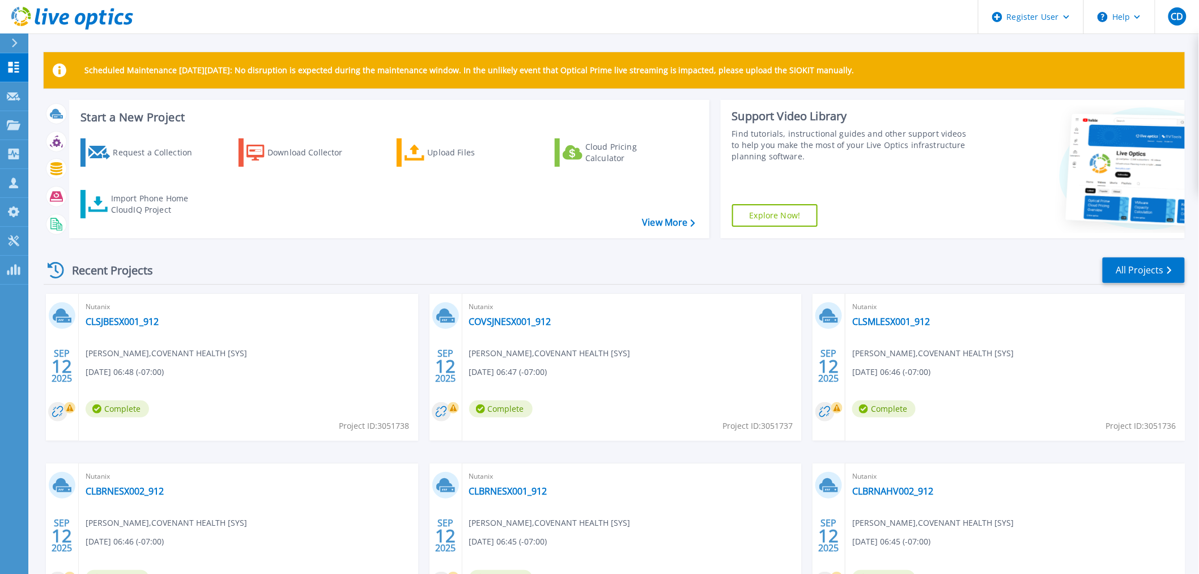
click at [250, 245] on div "Start a New Project Request a Collection Download Collector Upload Files Cloud …" at bounding box center [615, 173] width 1142 height 147
drag, startPoint x: 484, startPoint y: 282, endPoint x: 465, endPoint y: 279, distance: 18.5
click at [483, 282] on div "Recent Projects All Projects" at bounding box center [615, 270] width 1142 height 28
click at [850, 246] on div "Start a New Project Request a Collection Download Collector Upload Files Cloud …" at bounding box center [615, 173] width 1142 height 147
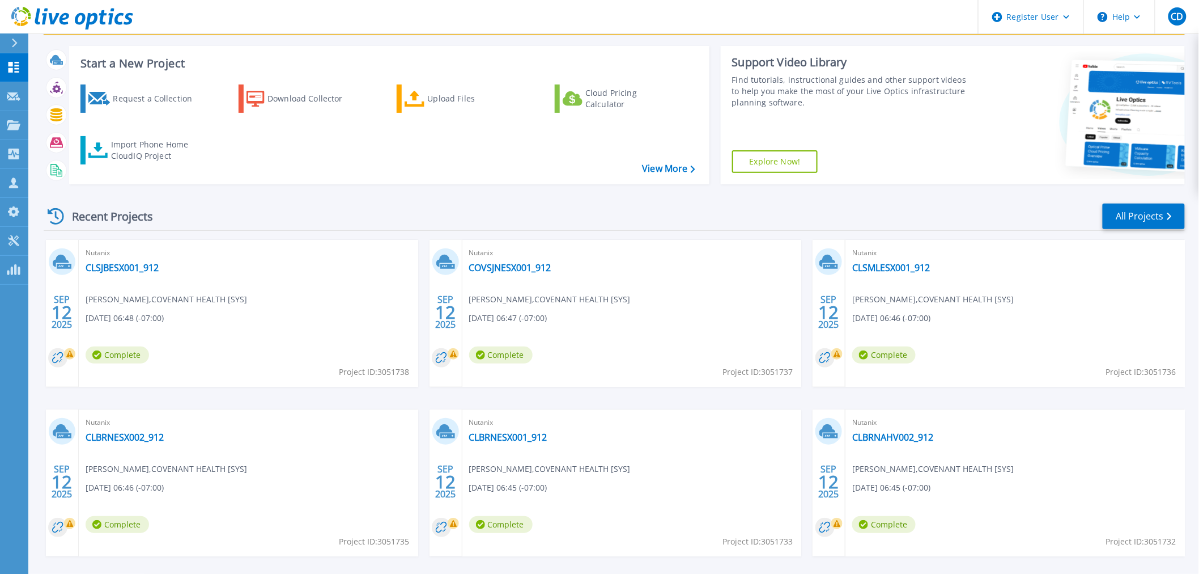
scroll to position [102, 0]
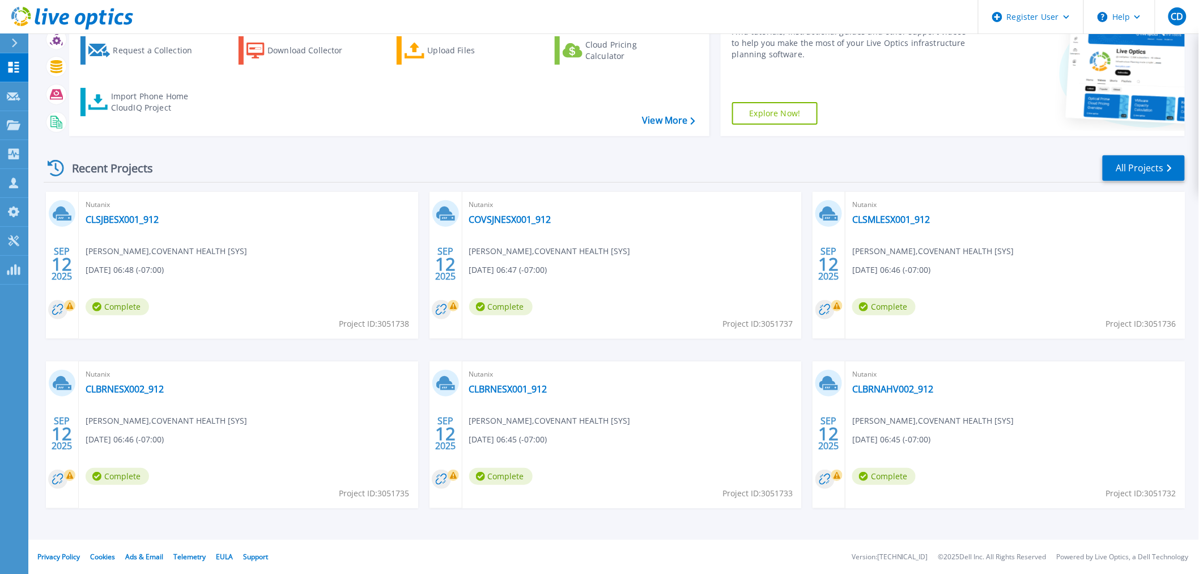
drag, startPoint x: 278, startPoint y: 206, endPoint x: 217, endPoint y: 162, distance: 75.2
click at [217, 162] on div "Recent Projects All Projects" at bounding box center [615, 168] width 1142 height 28
